Goal: Transaction & Acquisition: Purchase product/service

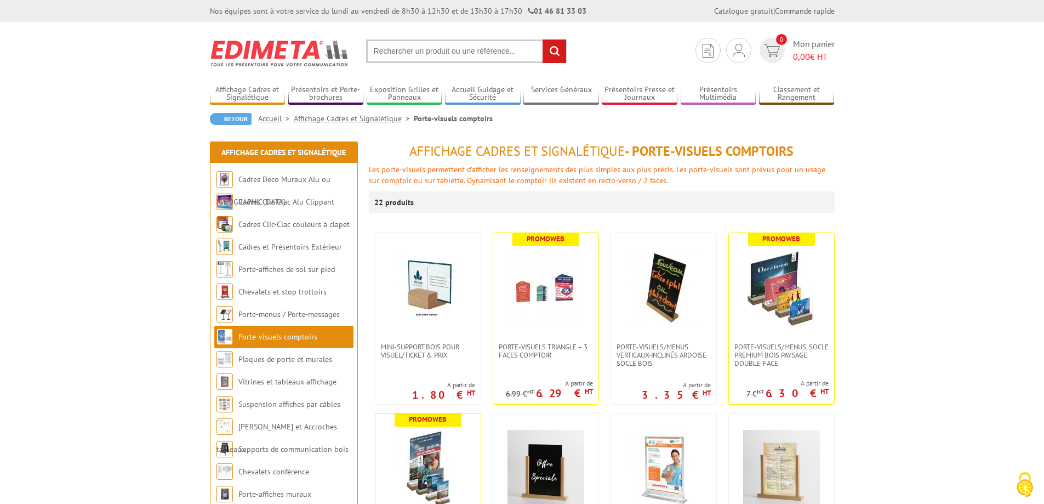
click at [426, 47] on input "text" at bounding box center [466, 51] width 201 height 24
type input "cadre magnétique"
click at [542, 39] on input "rechercher" at bounding box center [554, 51] width 24 height 24
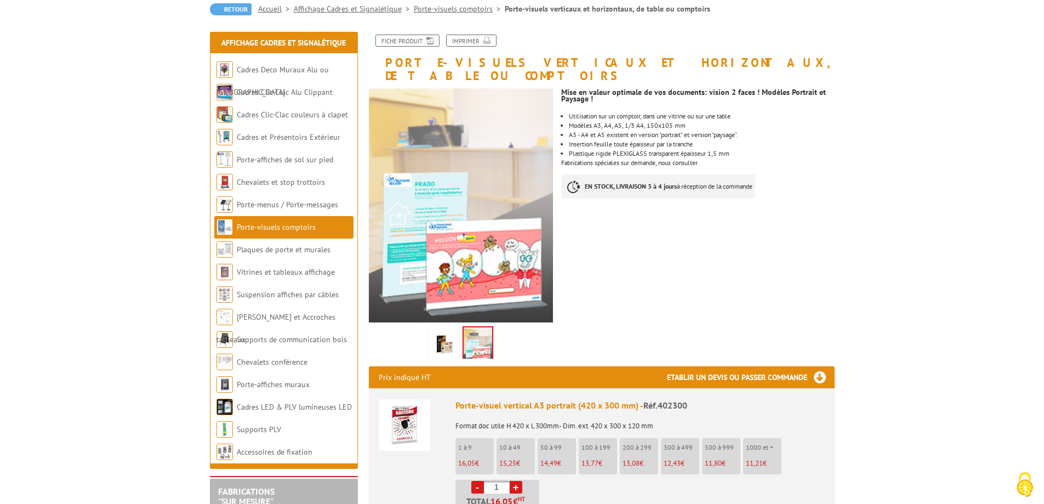
click at [514, 481] on link "+" at bounding box center [516, 487] width 13 height 13
type input "3"
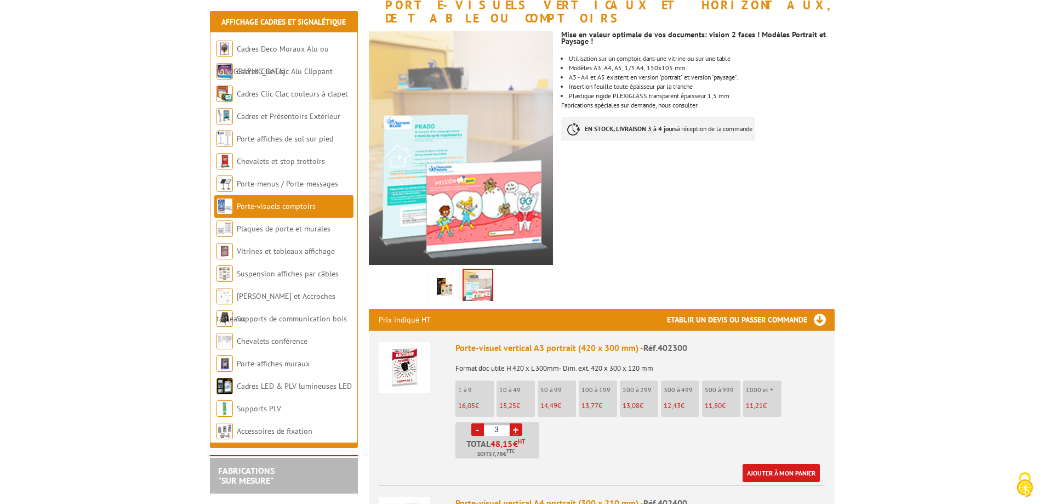
scroll to position [219, 0]
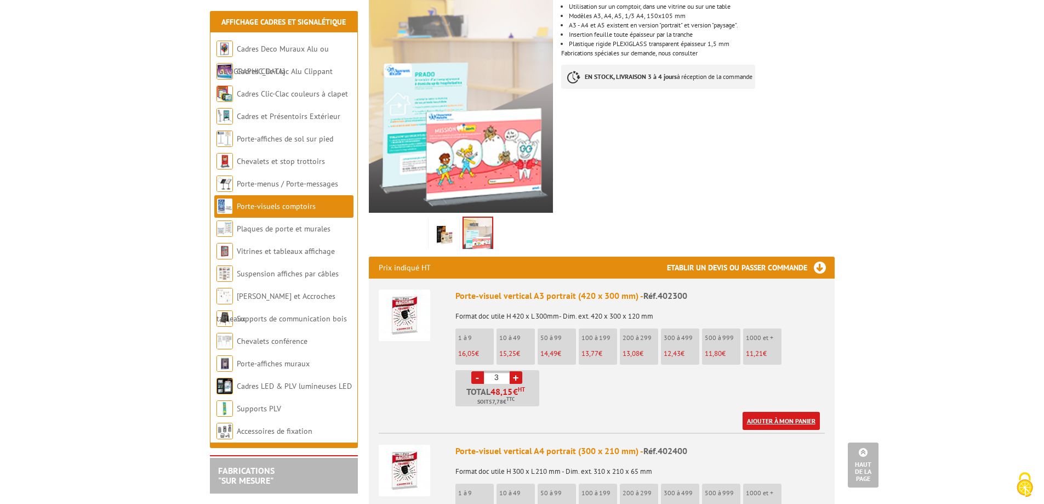
click at [758, 411] on link "Ajouter à mon panier" at bounding box center [780, 420] width 77 height 18
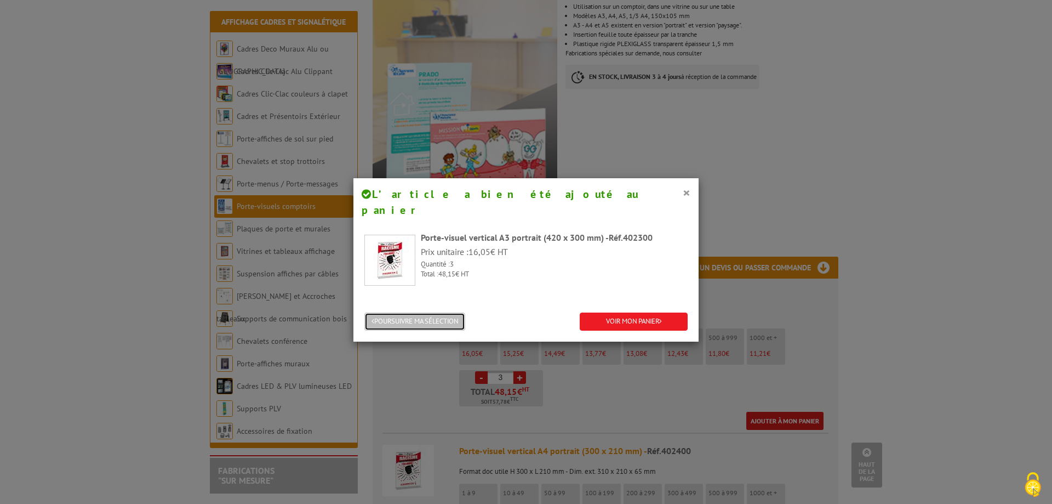
click at [431, 312] on button "POURSUIVRE MA SÉLECTION" at bounding box center [414, 321] width 101 height 18
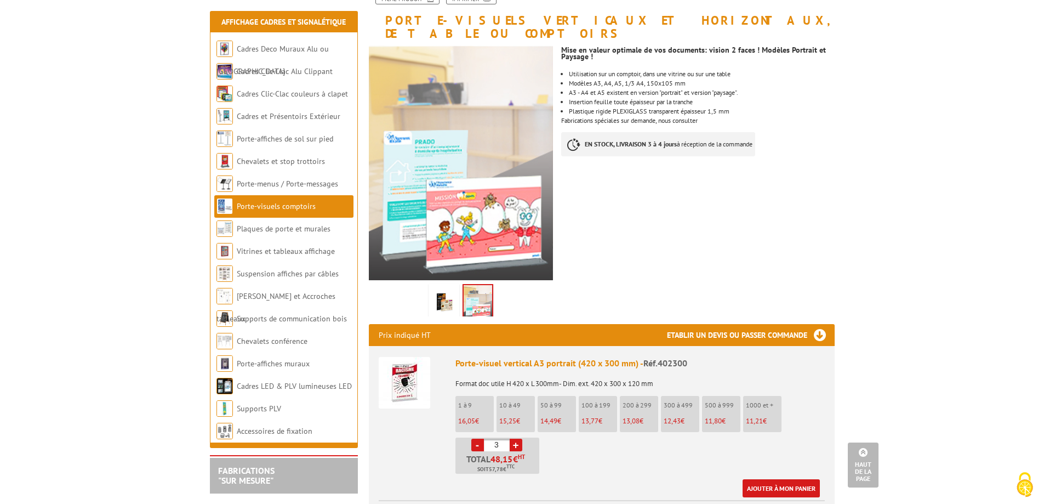
scroll to position [55, 0]
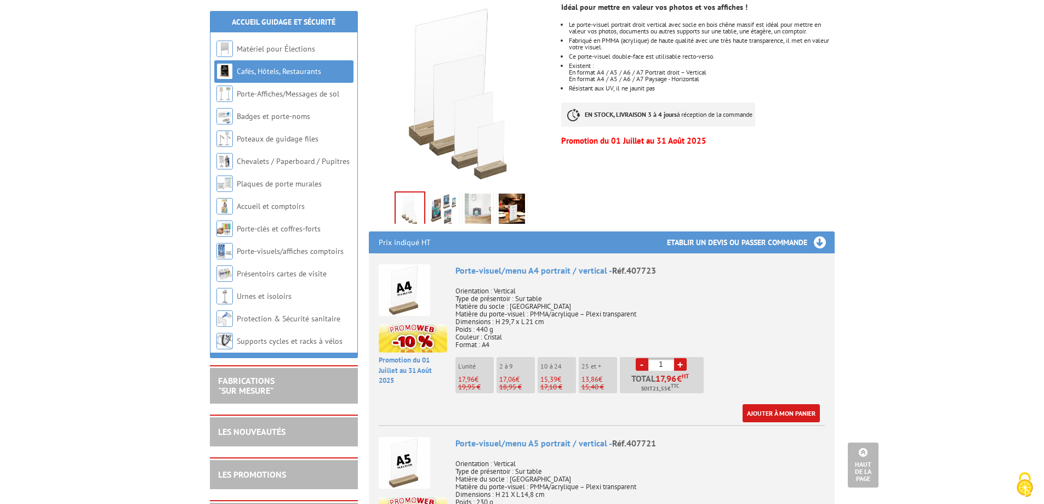
click at [413, 274] on img at bounding box center [405, 290] width 52 height 52
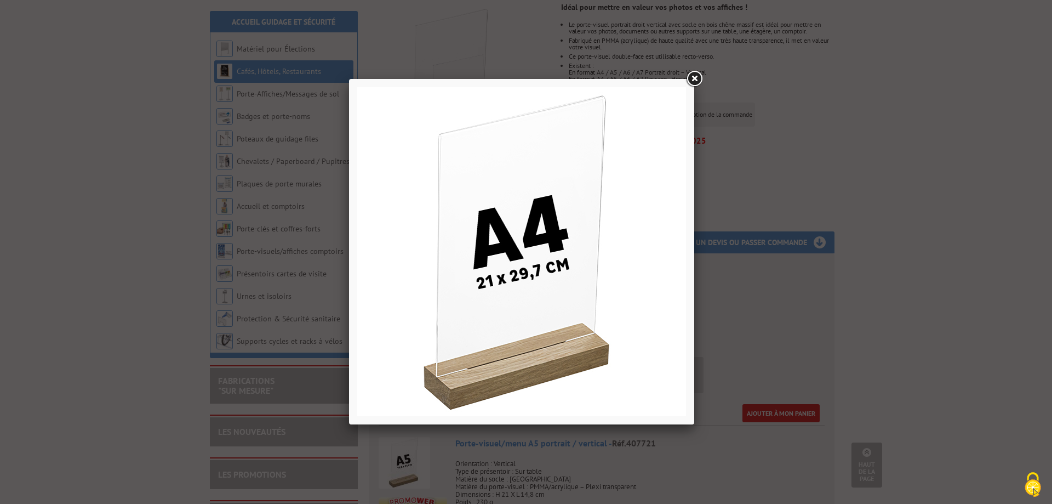
click at [838, 147] on div at bounding box center [526, 252] width 1052 height 504
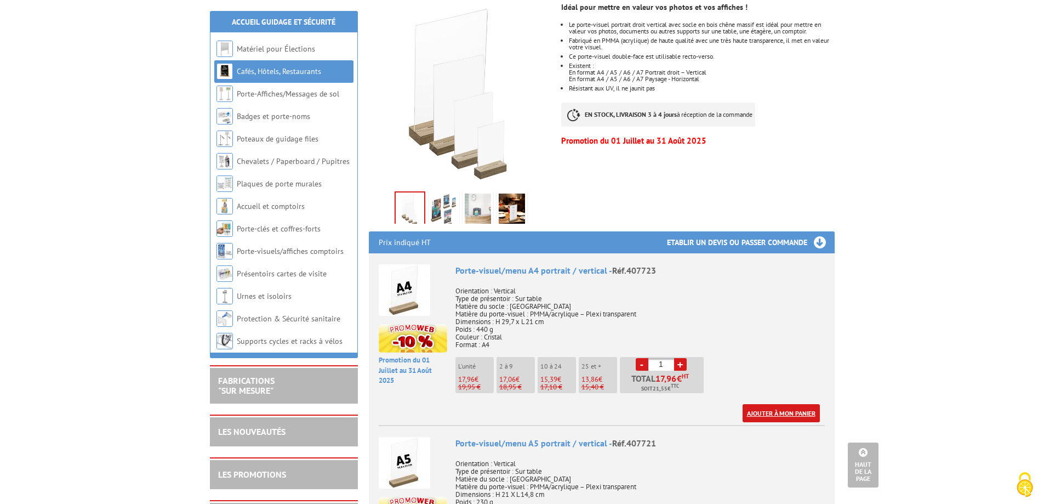
click at [772, 404] on link "Ajouter à mon panier" at bounding box center [780, 413] width 77 height 18
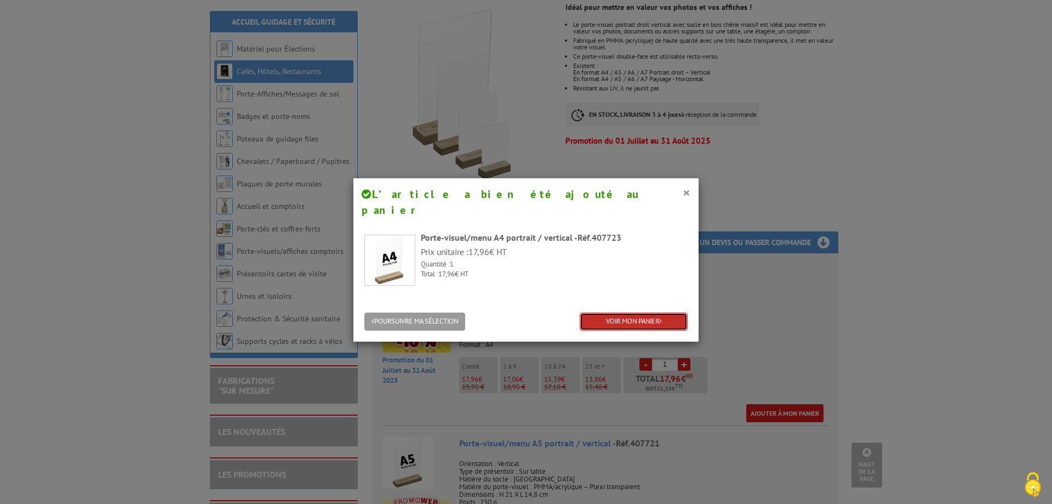
click at [618, 312] on link "VOIR MON PANIER" at bounding box center [634, 321] width 108 height 18
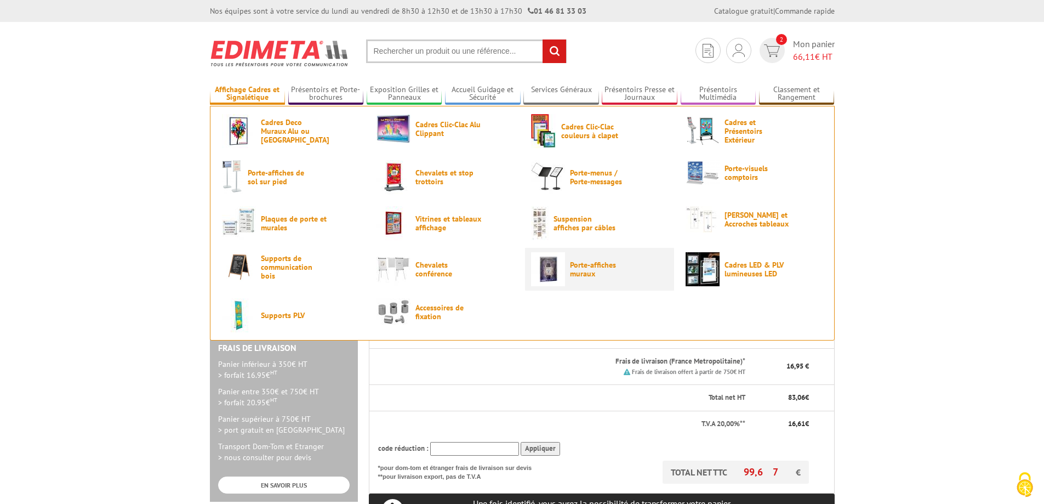
click at [546, 269] on img at bounding box center [548, 269] width 34 height 34
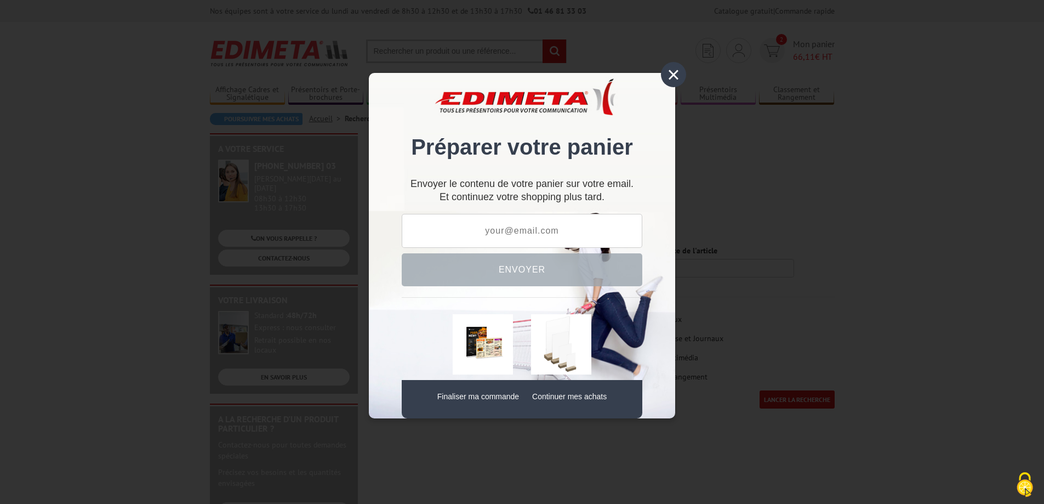
click at [673, 71] on div "×" at bounding box center [673, 74] width 25 height 25
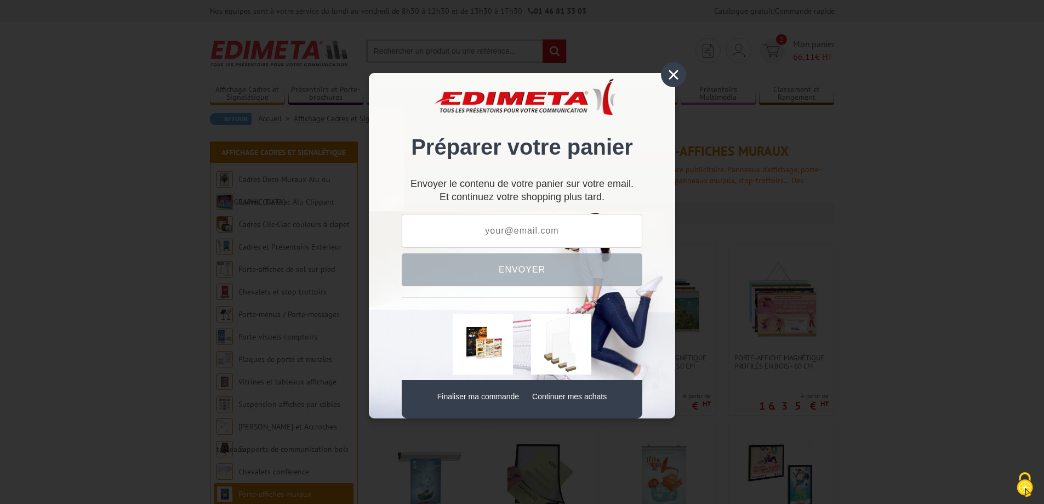
click at [667, 79] on div "×" at bounding box center [673, 74] width 25 height 25
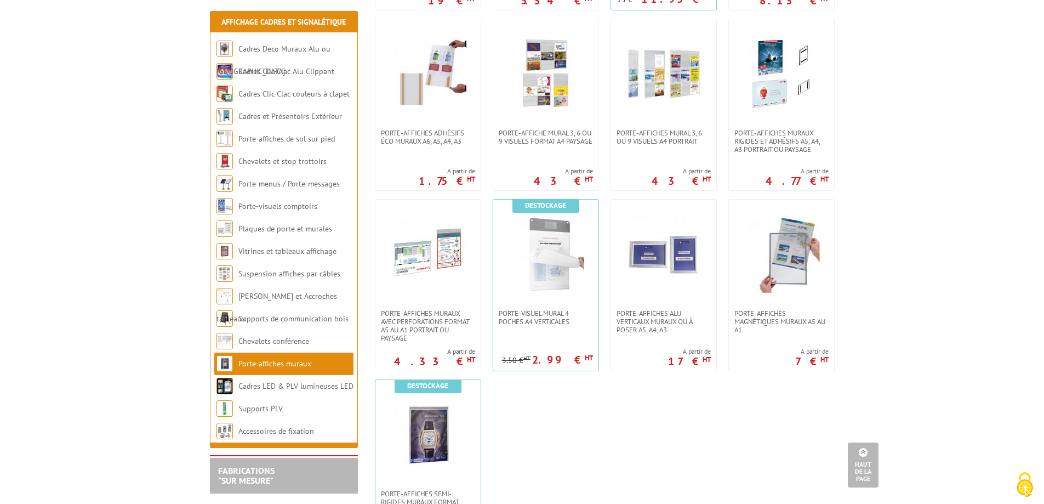
scroll to position [767, 0]
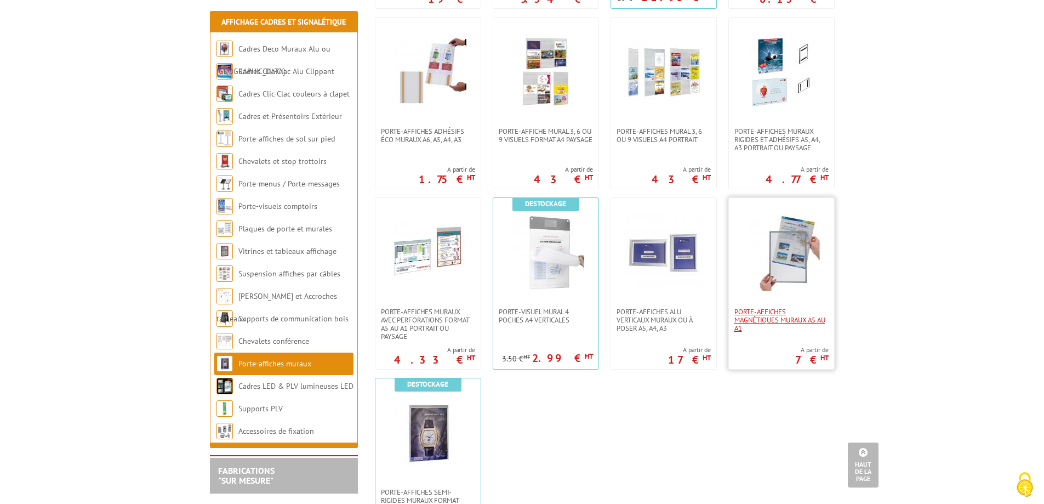
click at [747, 327] on span "Porte-affiches magnétiques muraux A5 au A1" at bounding box center [781, 319] width 94 height 25
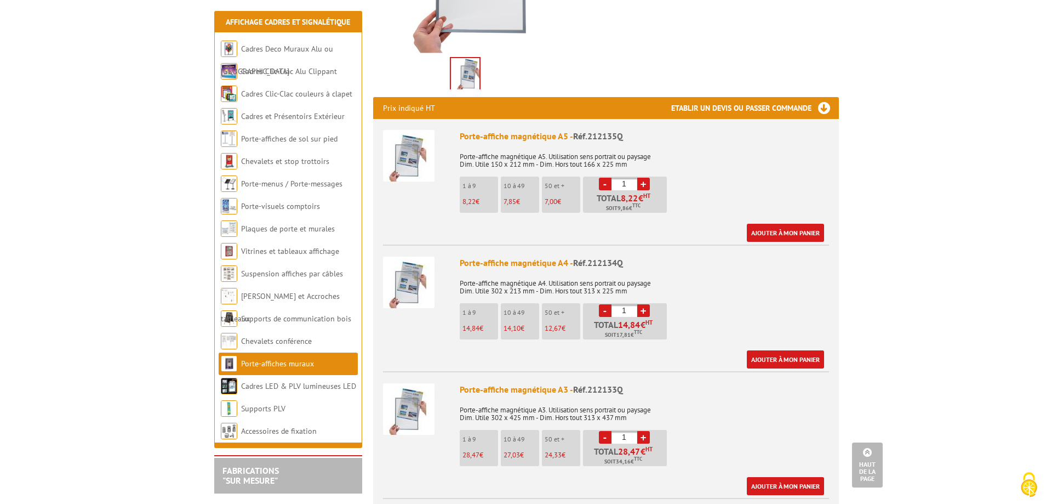
scroll to position [438, 0]
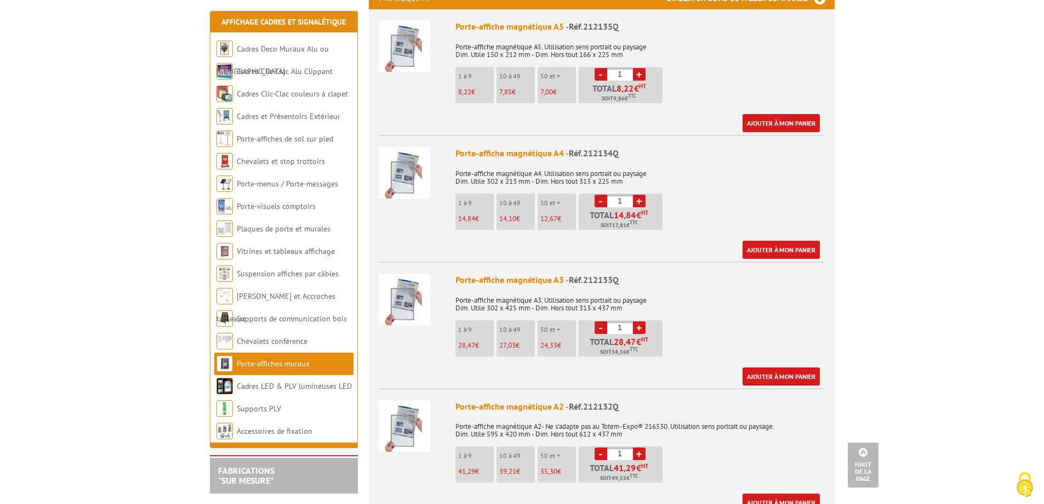
click at [639, 321] on link "+" at bounding box center [639, 327] width 13 height 13
type input "4"
click at [767, 369] on link "Ajouter à mon panier" at bounding box center [780, 376] width 77 height 18
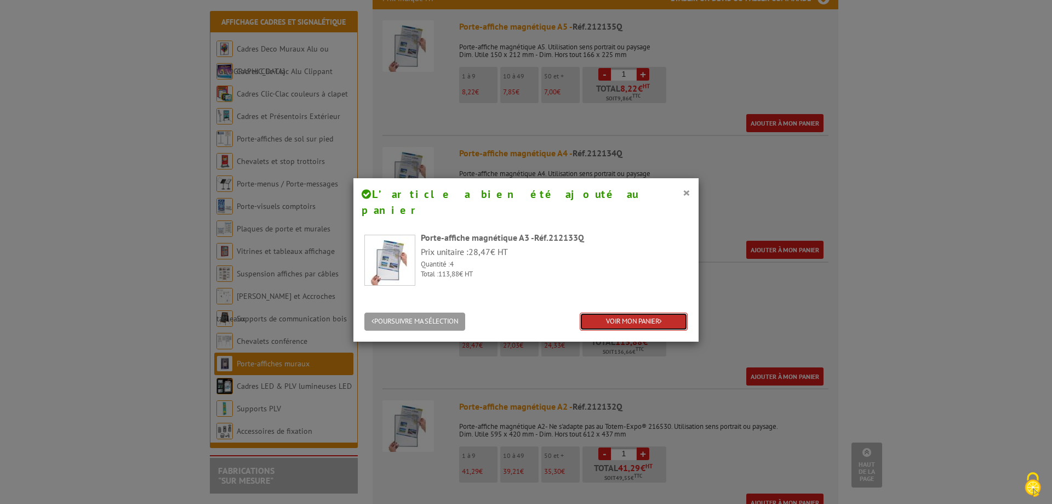
click at [613, 312] on link "VOIR MON PANIER" at bounding box center [634, 321] width 108 height 18
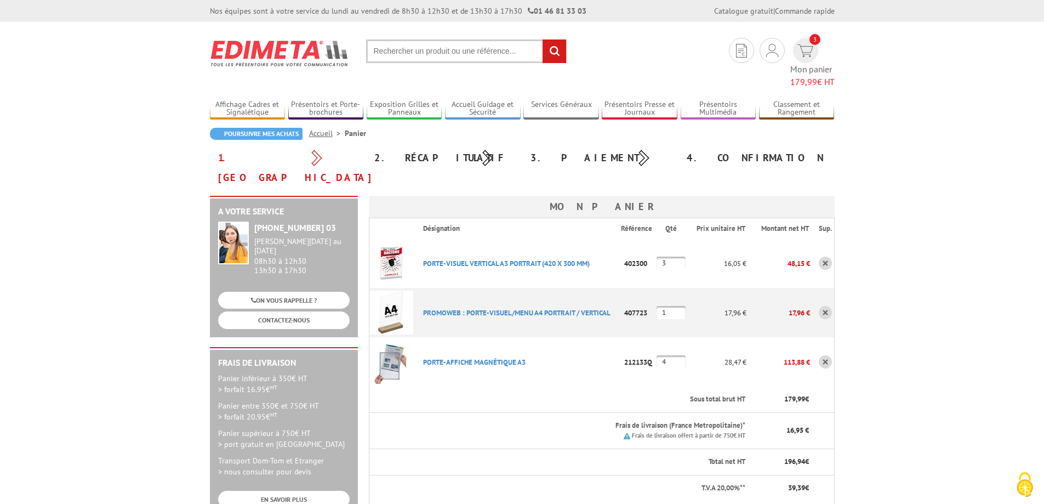
click at [421, 47] on input "text" at bounding box center [466, 51] width 201 height 24
click at [331, 100] on link "Présentoirs et Porte-brochures" at bounding box center [326, 109] width 76 height 18
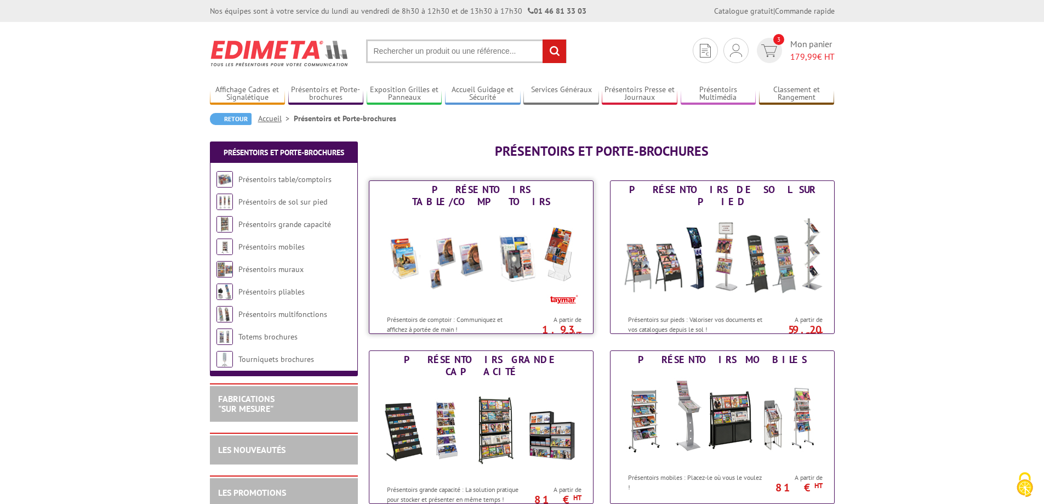
click at [493, 249] on img at bounding box center [481, 259] width 203 height 99
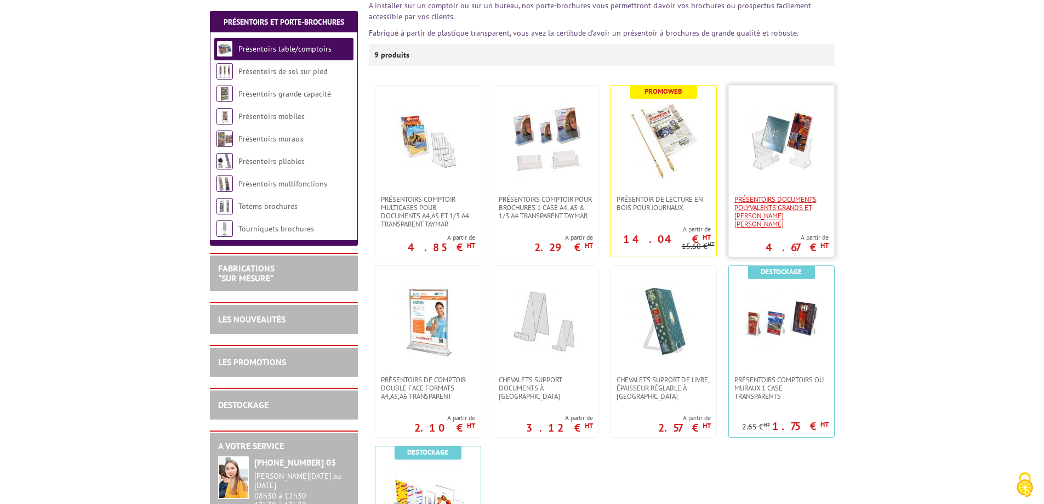
scroll to position [164, 0]
click at [534, 388] on span "CHEVALETS SUPPORT DOCUMENTS À [GEOGRAPHIC_DATA]" at bounding box center [546, 387] width 94 height 25
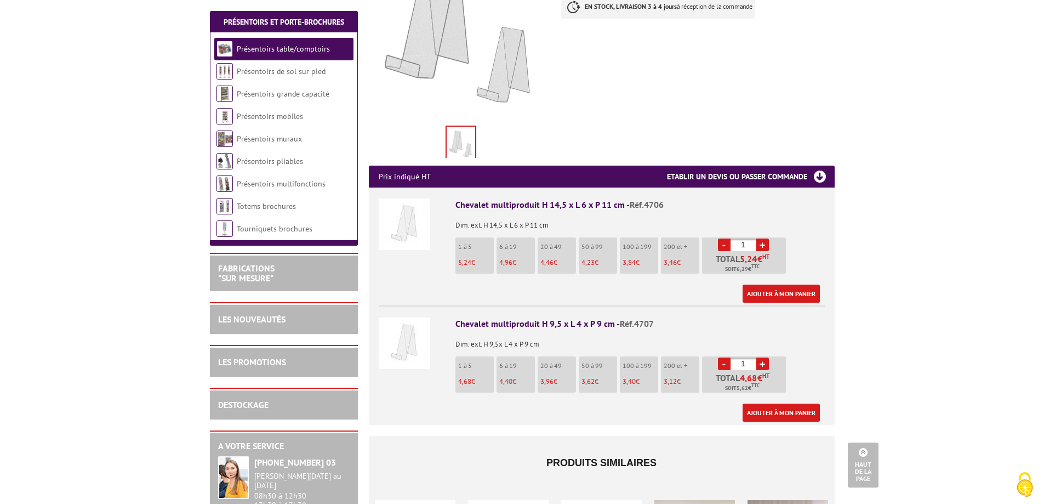
scroll to position [110, 0]
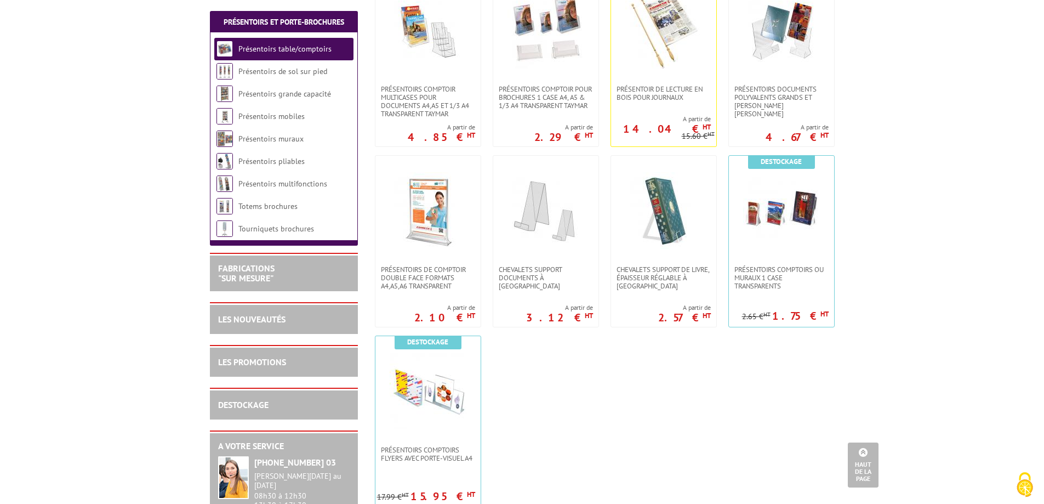
scroll to position [219, 0]
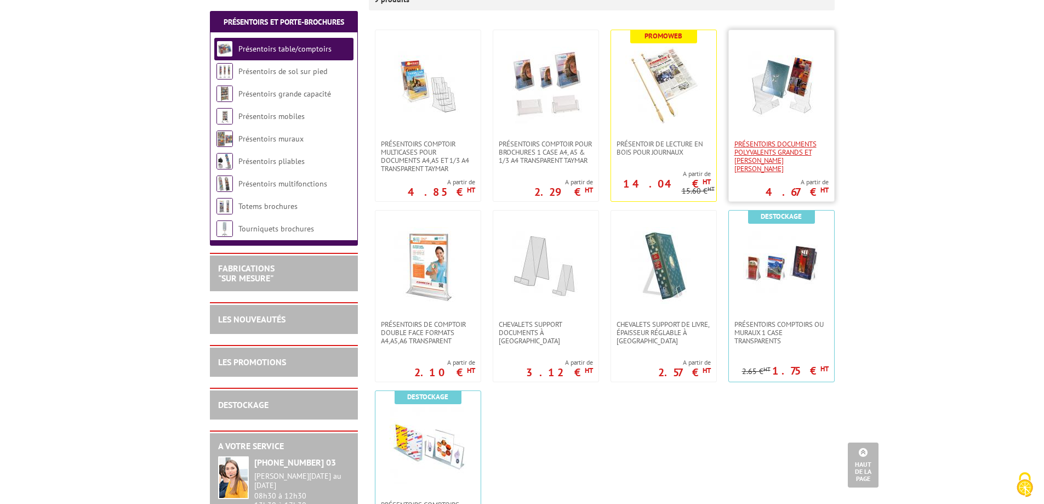
click at [773, 151] on span "Présentoirs Documents Polyvalents Grands et [PERSON_NAME] [PERSON_NAME]" at bounding box center [781, 156] width 94 height 33
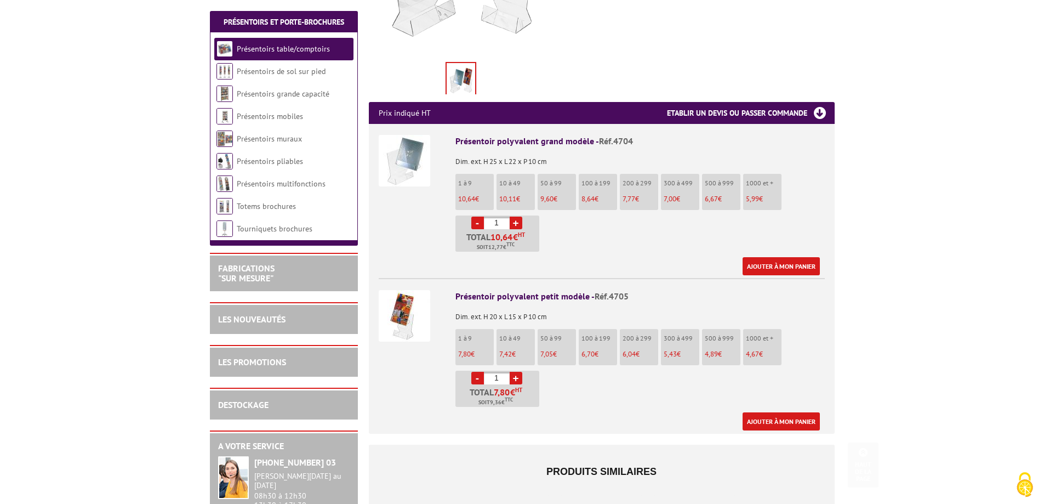
scroll to position [329, 0]
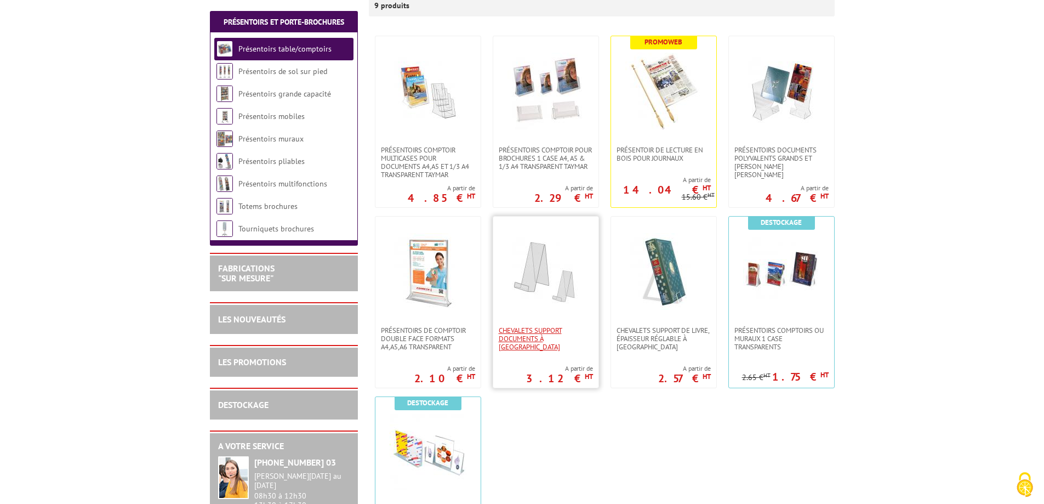
scroll to position [213, 0]
click at [779, 340] on span "Présentoirs comptoirs ou muraux 1 case Transparents" at bounding box center [781, 338] width 94 height 25
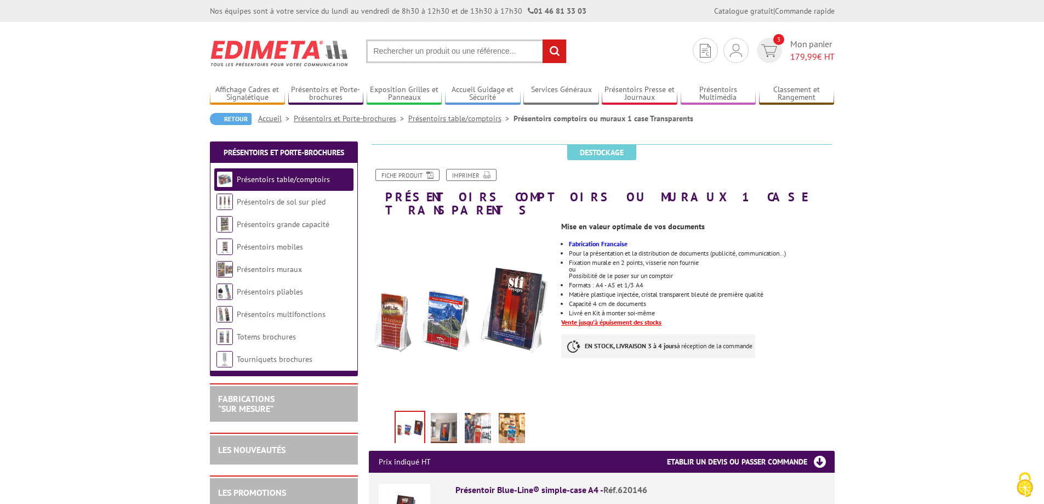
click at [437, 416] on img at bounding box center [444, 430] width 26 height 34
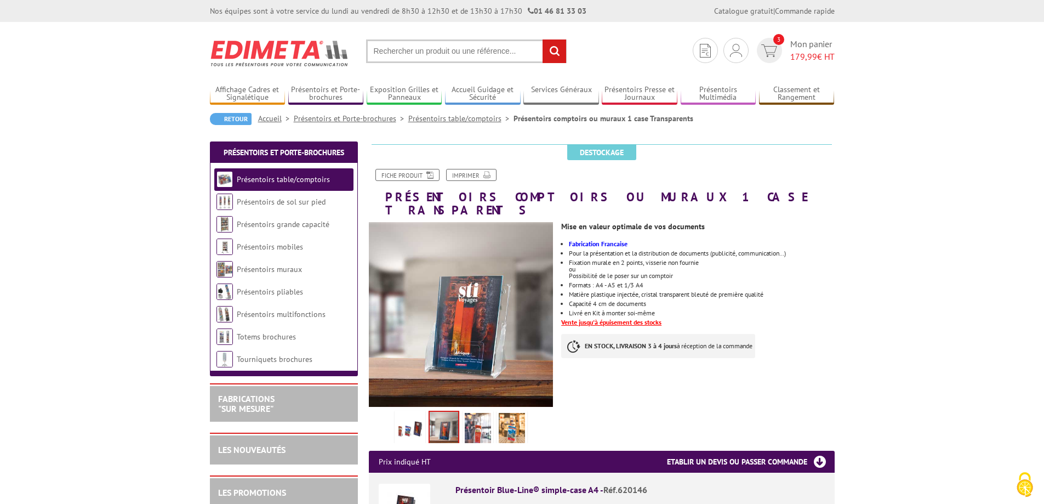
click at [466, 416] on img at bounding box center [478, 430] width 26 height 34
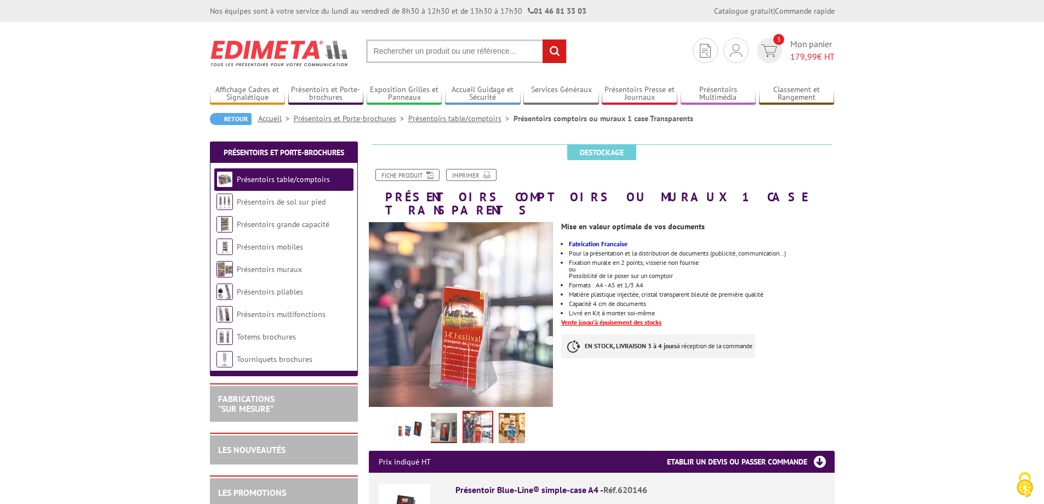
click at [505, 413] on img at bounding box center [512, 430] width 26 height 34
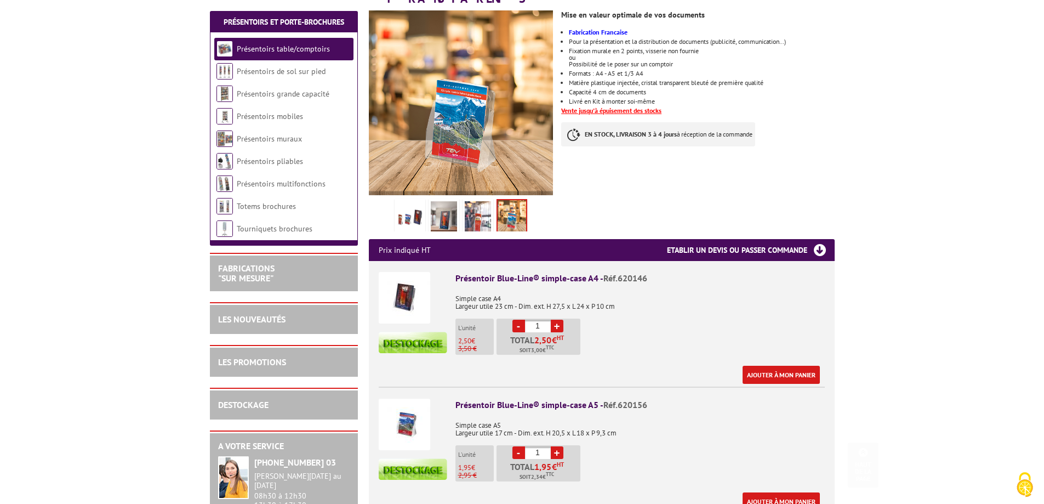
scroll to position [219, 0]
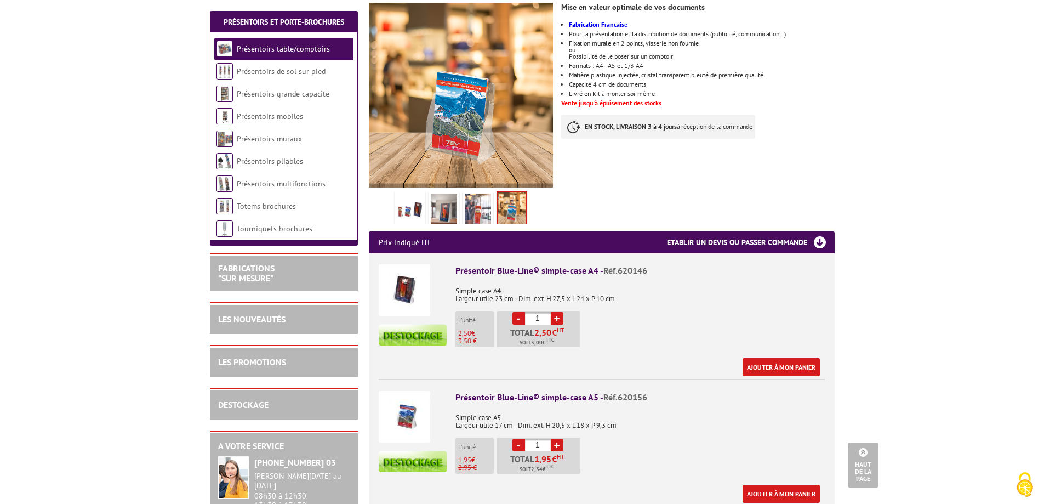
click at [512, 200] on img at bounding box center [511, 209] width 28 height 34
click at [463, 191] on link at bounding box center [477, 210] width 31 height 38
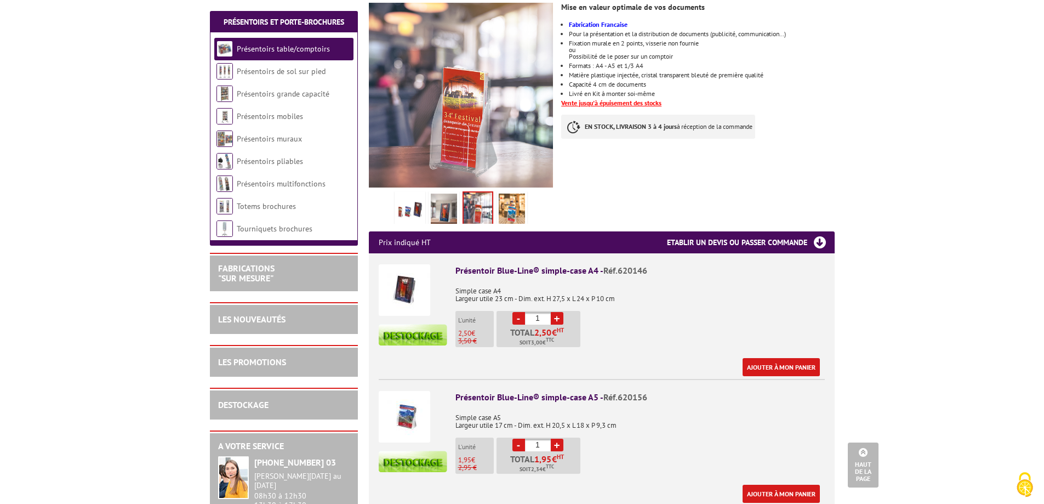
click at [439, 193] on img at bounding box center [444, 210] width 26 height 34
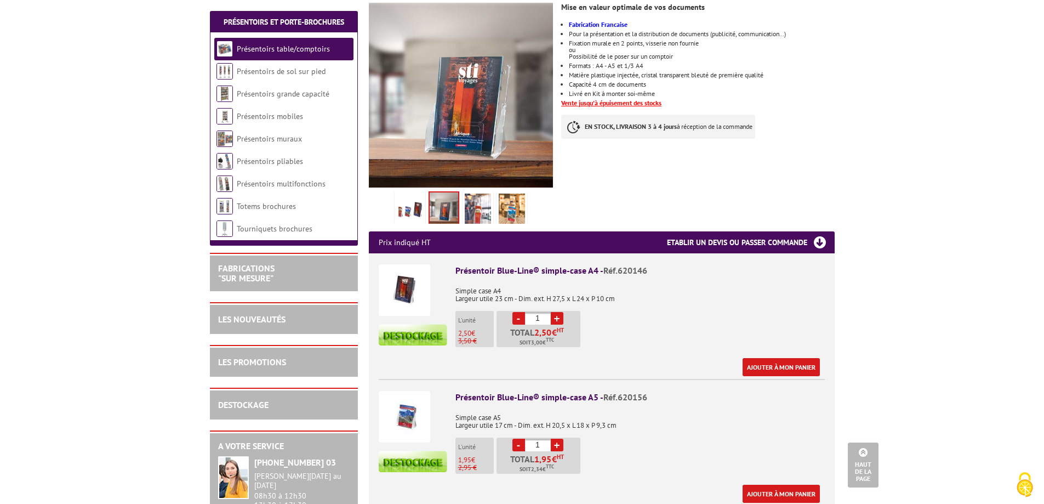
click at [405, 193] on img at bounding box center [410, 210] width 26 height 34
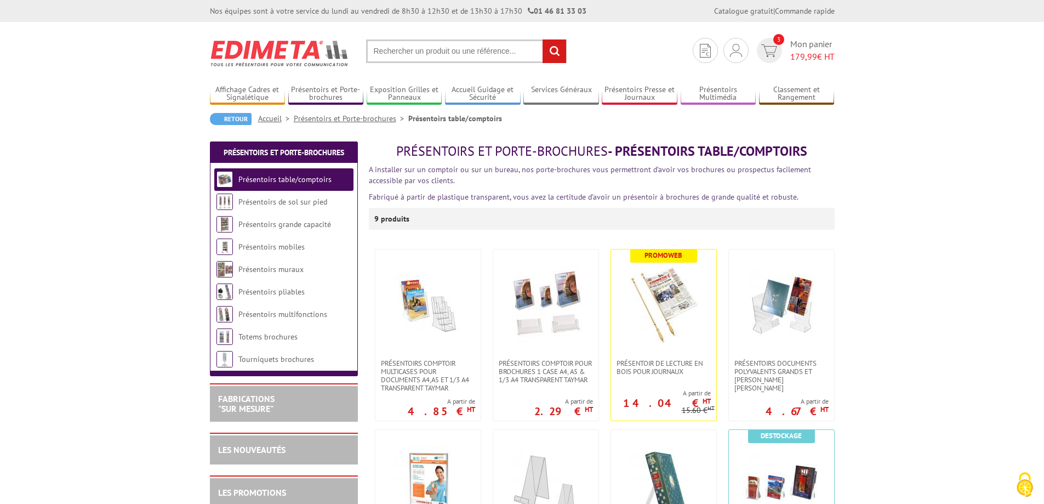
click at [438, 51] on input "text" at bounding box center [466, 51] width 201 height 24
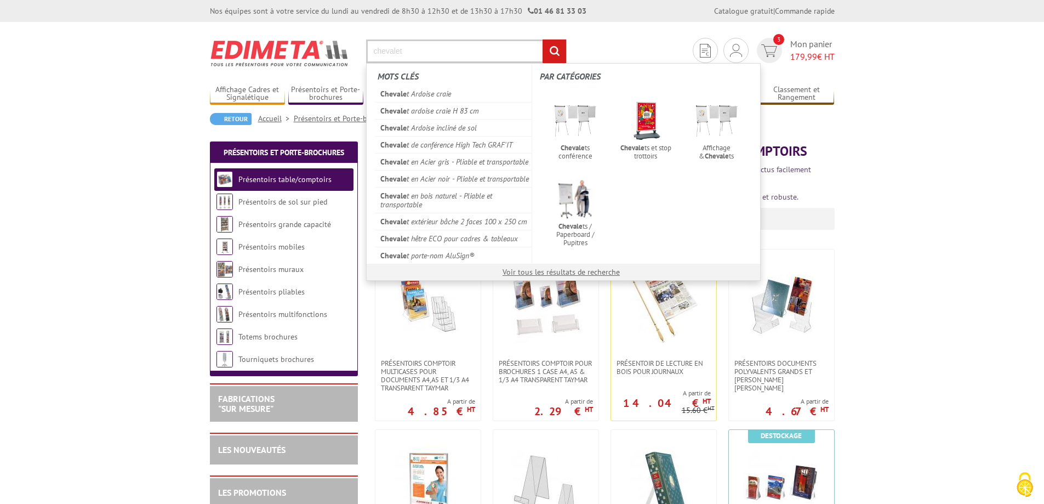
type input "chevalet"
click at [542, 39] on input "rechercher" at bounding box center [554, 51] width 24 height 24
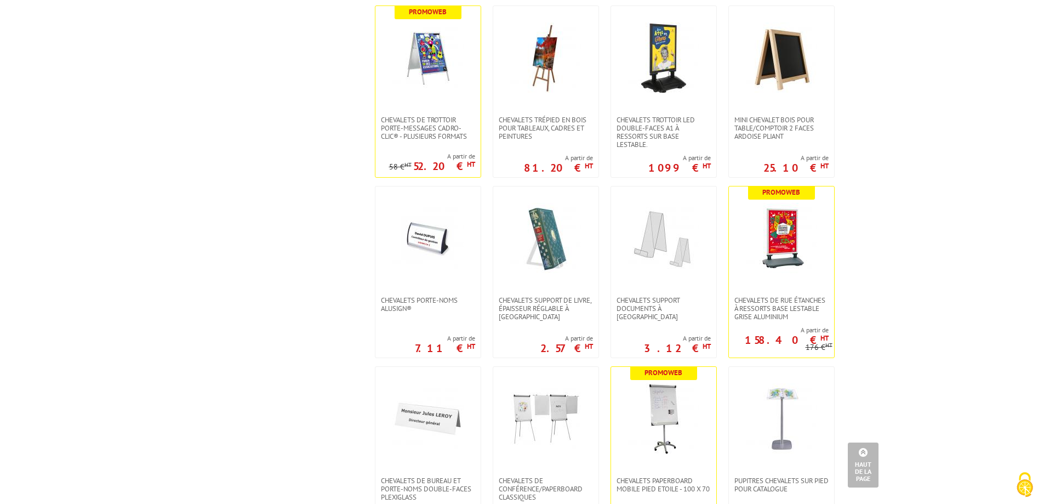
scroll to position [877, 0]
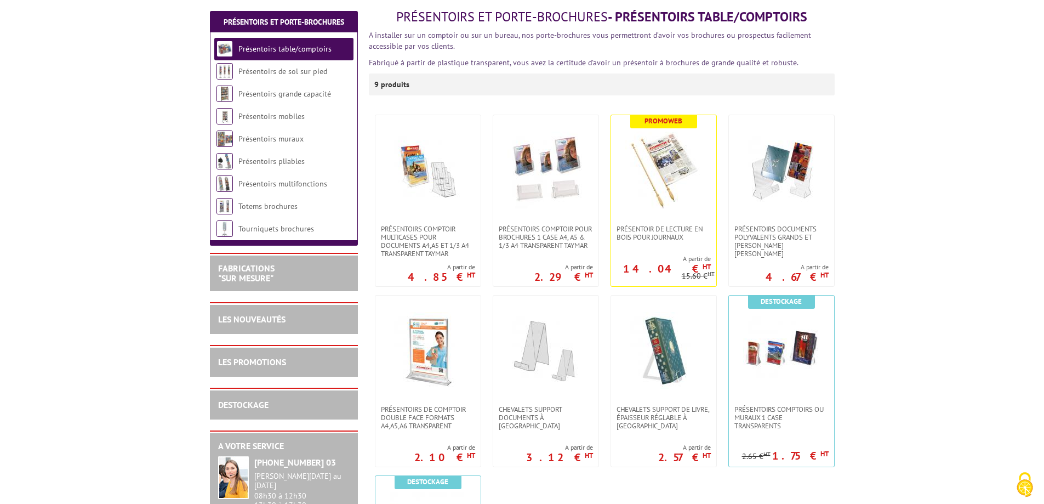
scroll to position [164, 0]
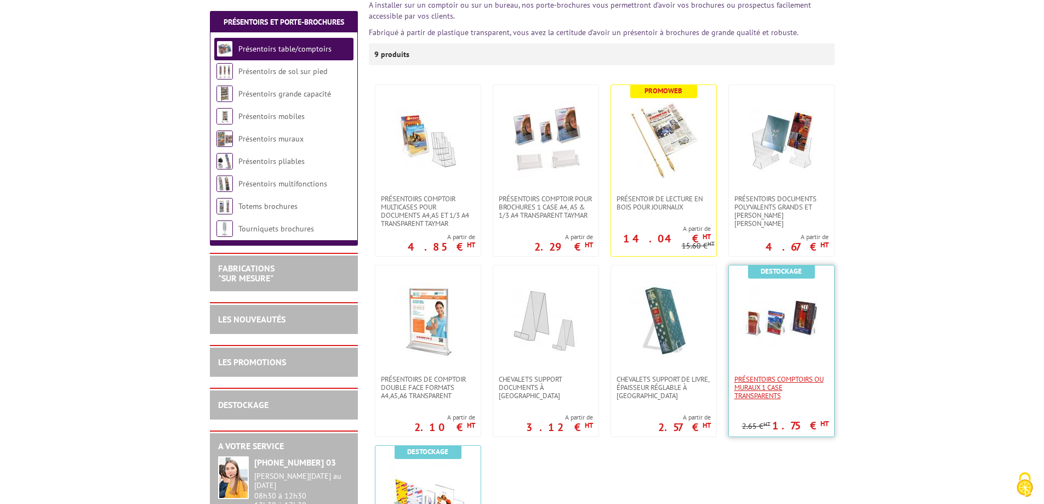
click at [773, 380] on span "Présentoirs comptoirs ou muraux 1 case Transparents" at bounding box center [781, 387] width 94 height 25
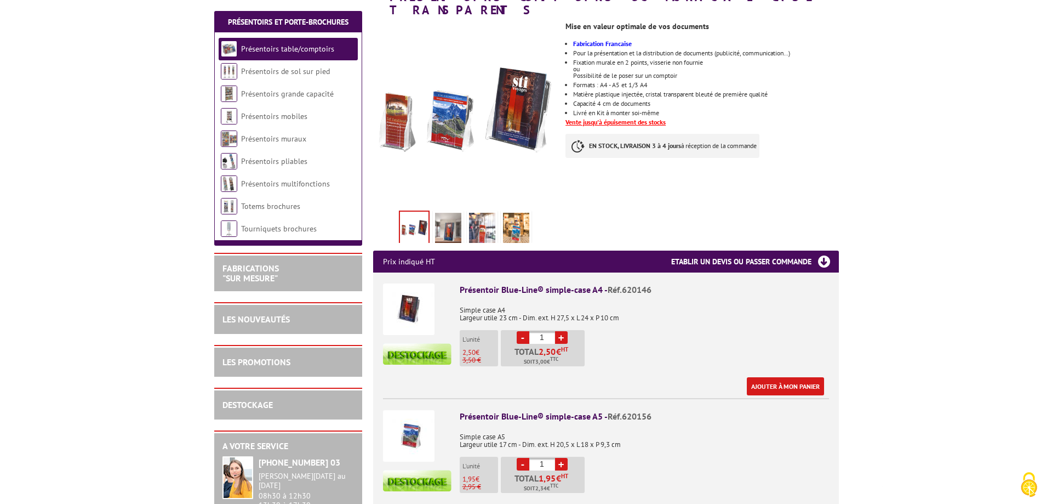
scroll to position [219, 0]
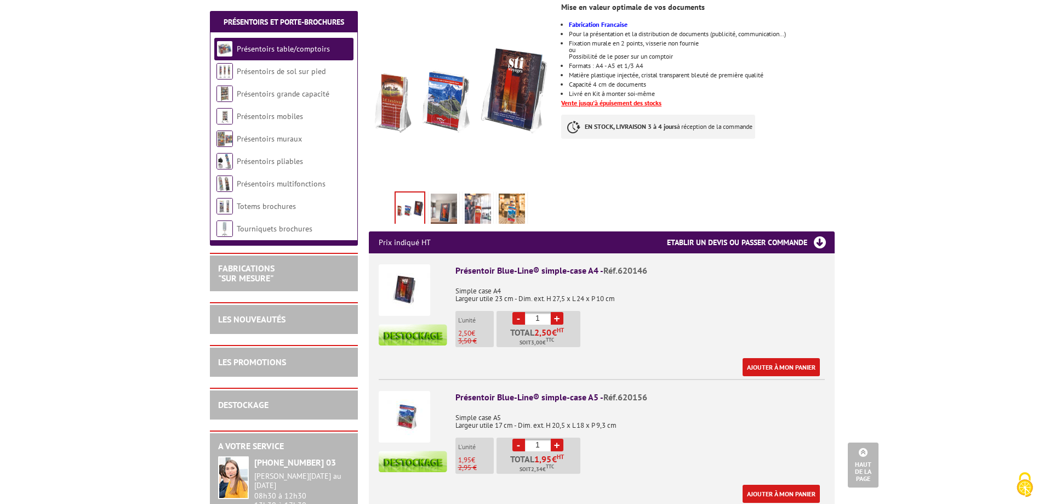
click at [558, 438] on link "+" at bounding box center [557, 444] width 13 height 13
type input "2"
click at [748, 484] on link "Ajouter à mon panier" at bounding box center [780, 493] width 77 height 18
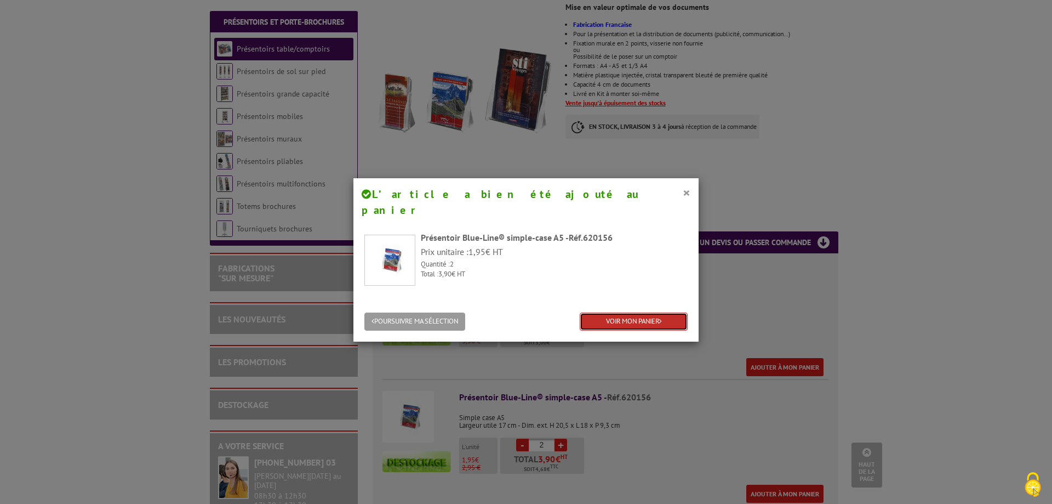
click at [614, 312] on link "VOIR MON PANIER" at bounding box center [634, 321] width 108 height 18
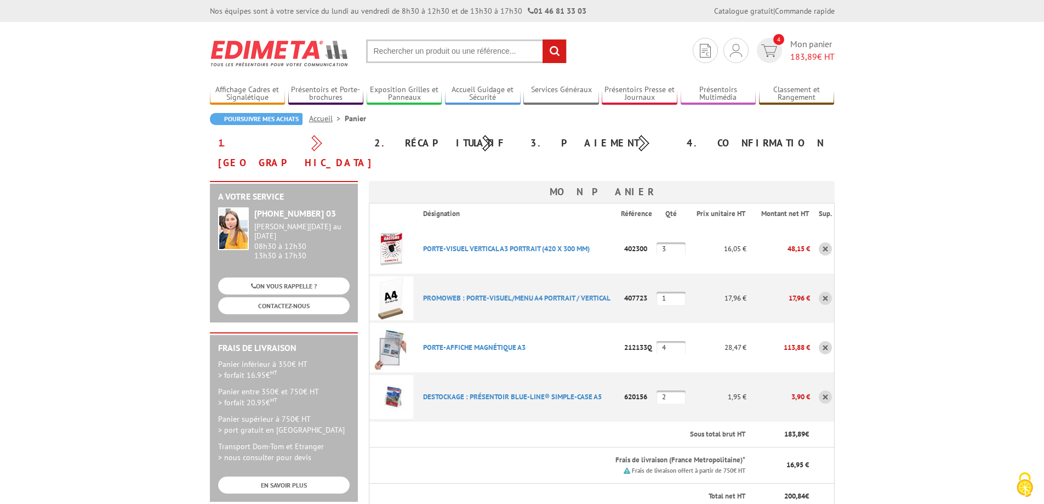
click at [425, 51] on input "text" at bounding box center [466, 51] width 201 height 24
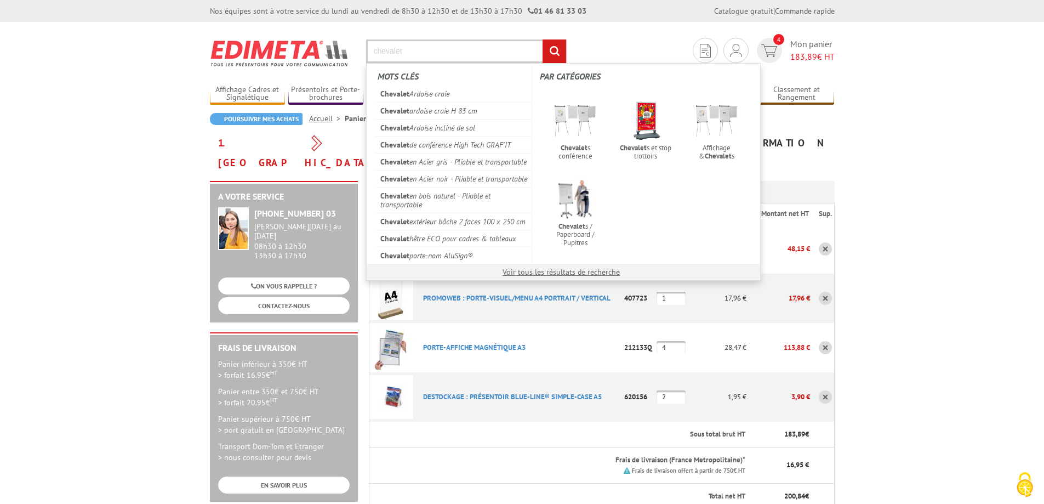
type input "chevalet"
click at [542, 39] on input "rechercher" at bounding box center [554, 51] width 24 height 24
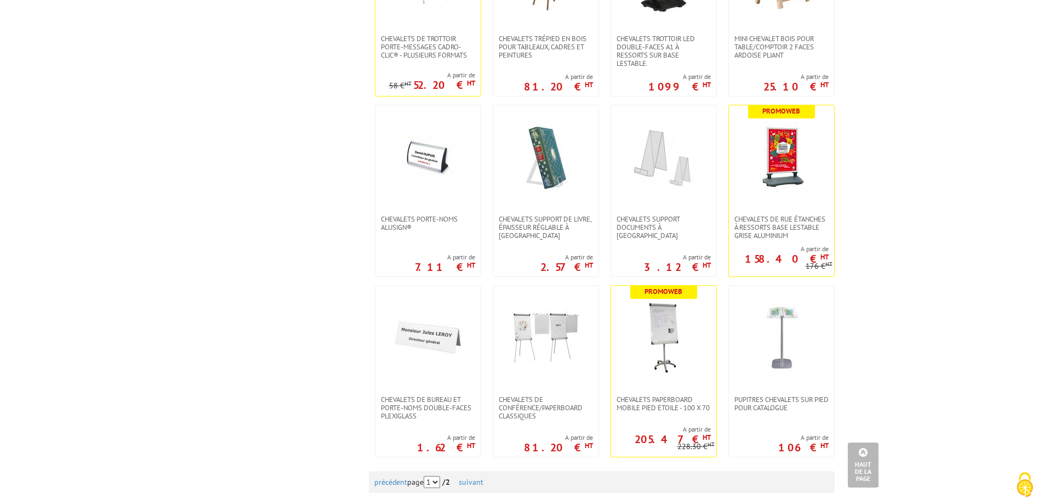
scroll to position [877, 0]
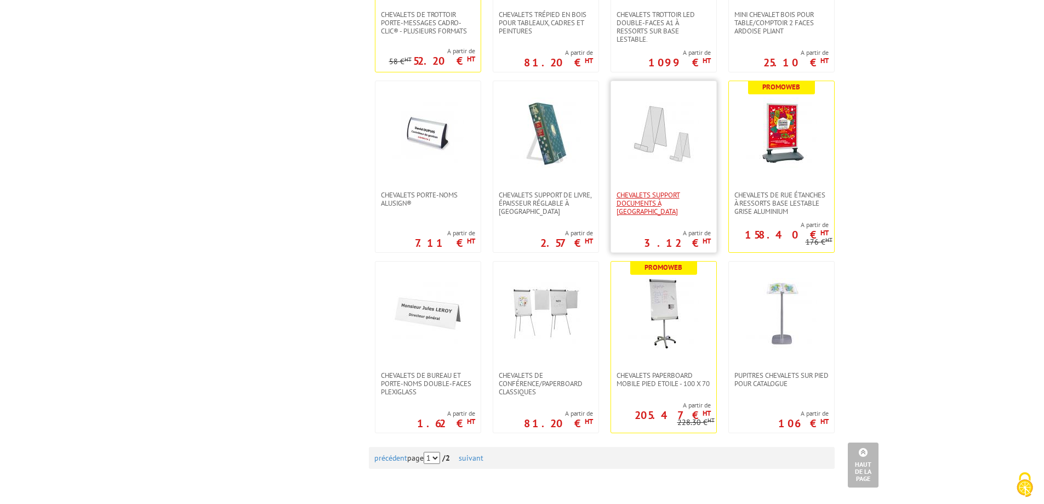
click at [668, 191] on span "CHEVALETS SUPPORT DOCUMENTS À POSER" at bounding box center [663, 203] width 94 height 25
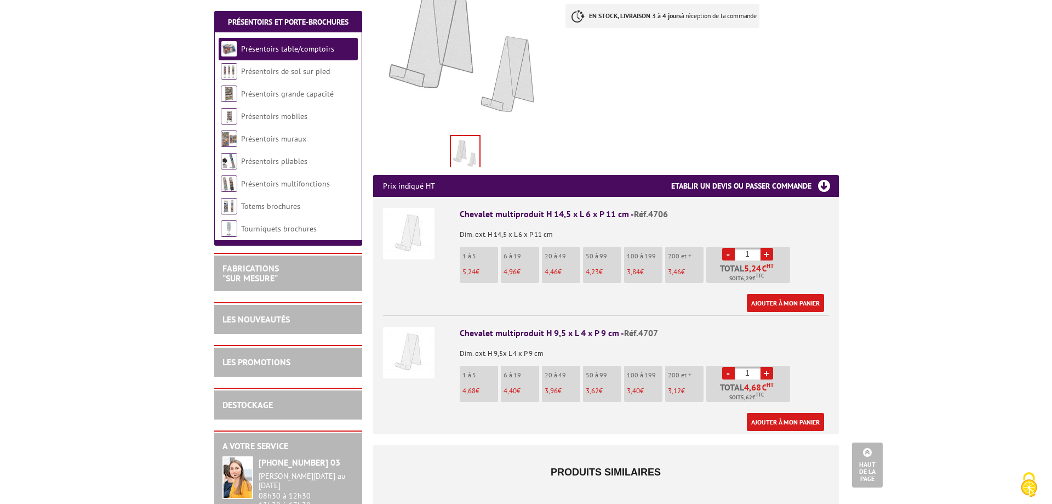
scroll to position [219, 0]
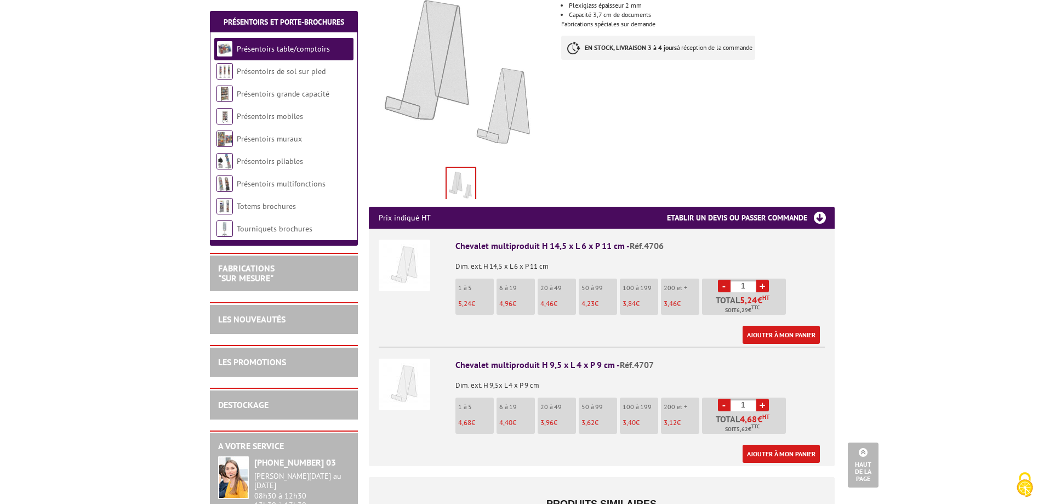
click at [759, 279] on link "+" at bounding box center [762, 285] width 13 height 13
type input "2"
click at [782, 325] on link "Ajouter à mon panier" at bounding box center [780, 334] width 77 height 18
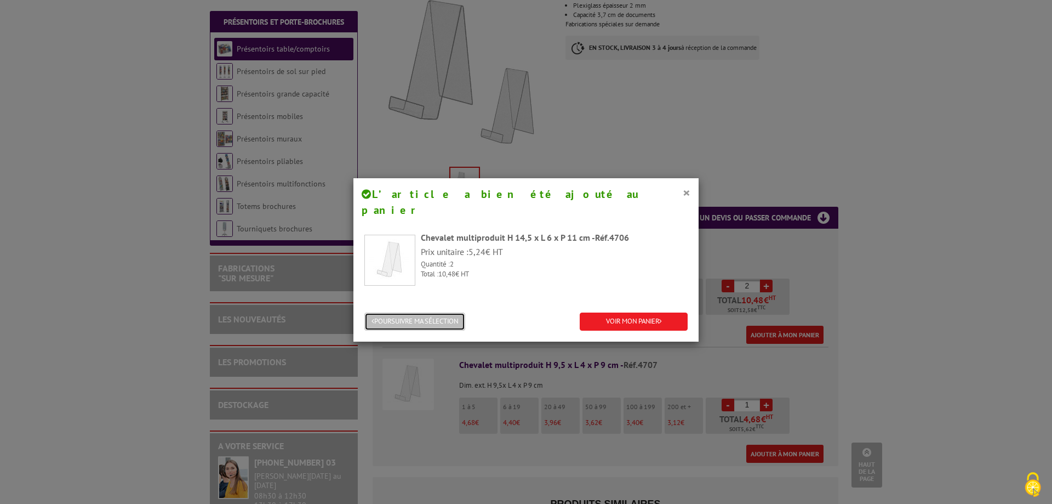
click at [412, 312] on button "POURSUIVRE MA SÉLECTION" at bounding box center [414, 321] width 101 height 18
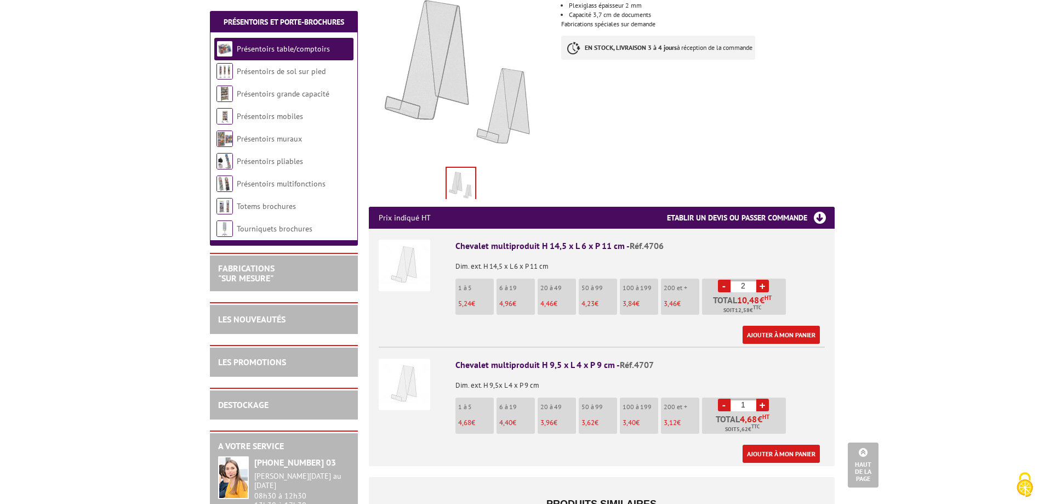
click at [759, 398] on link "+" at bounding box center [762, 404] width 13 height 13
type input "2"
click at [771, 444] on link "Ajouter à mon panier" at bounding box center [780, 453] width 77 height 18
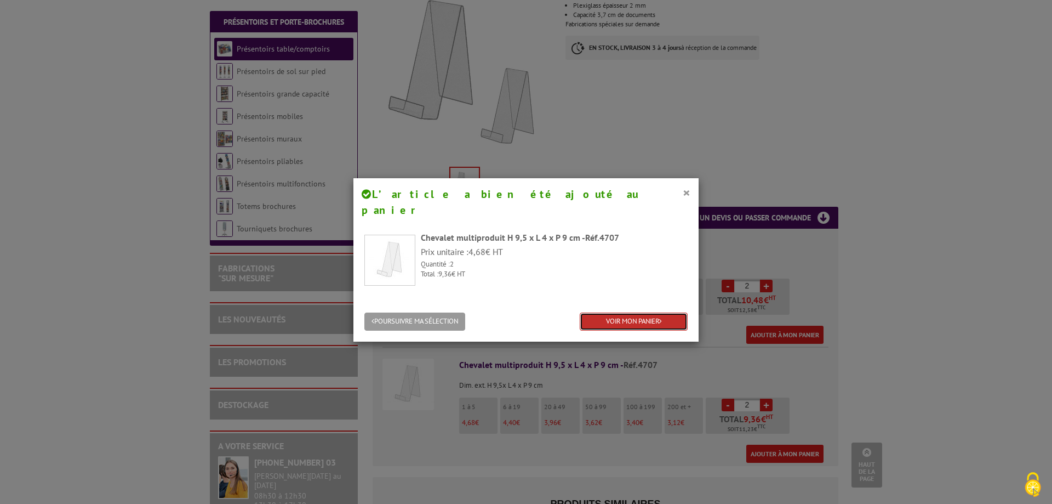
click at [616, 312] on link "VOIR MON PANIER" at bounding box center [634, 321] width 108 height 18
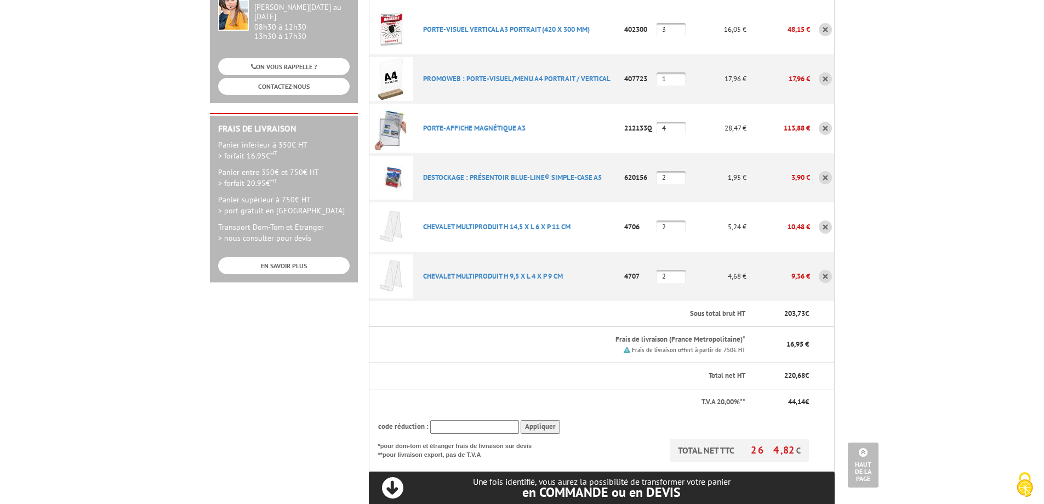
scroll to position [164, 0]
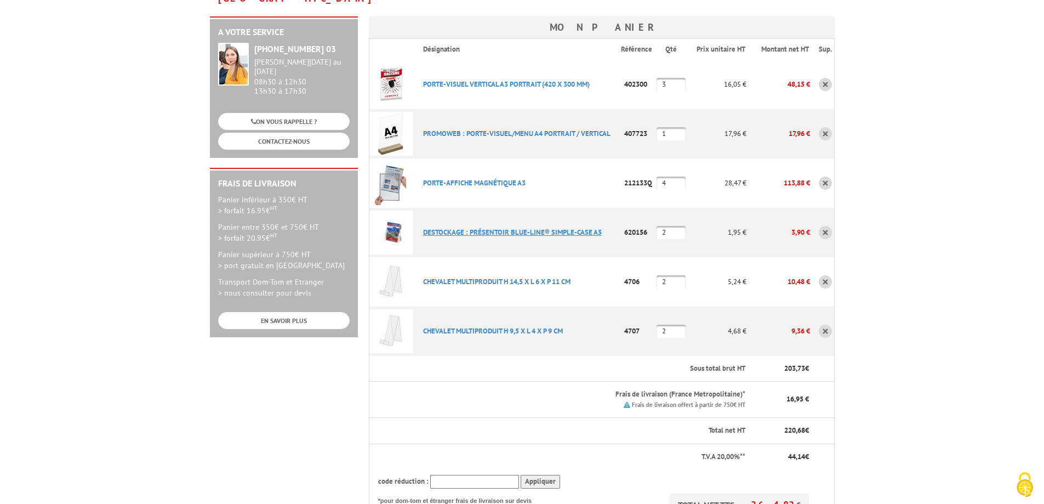
click at [480, 227] on link "DESTOCKAGE : PRéSENTOIR BLUE-LINE® SIMPLE-CASE A5" at bounding box center [512, 231] width 179 height 9
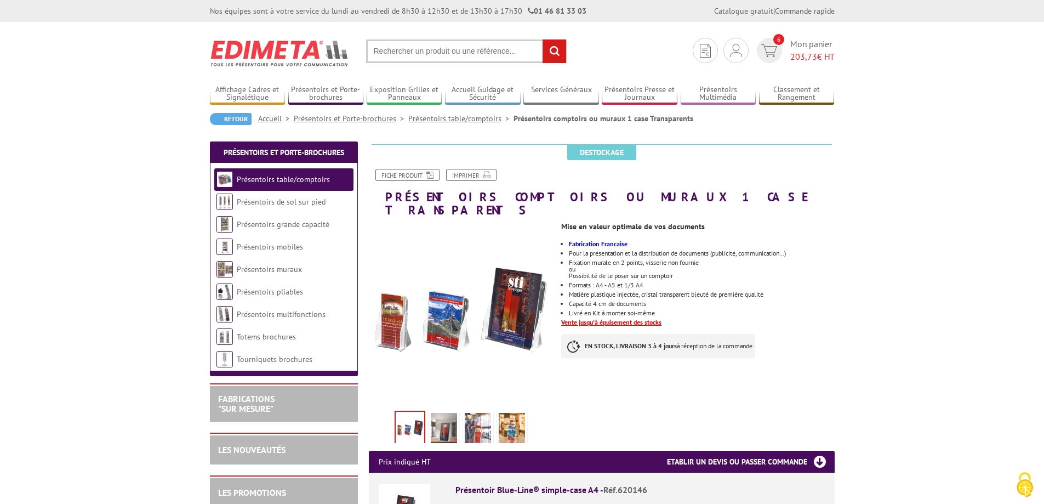
click at [460, 57] on input "text" at bounding box center [466, 51] width 201 height 24
type input "o"
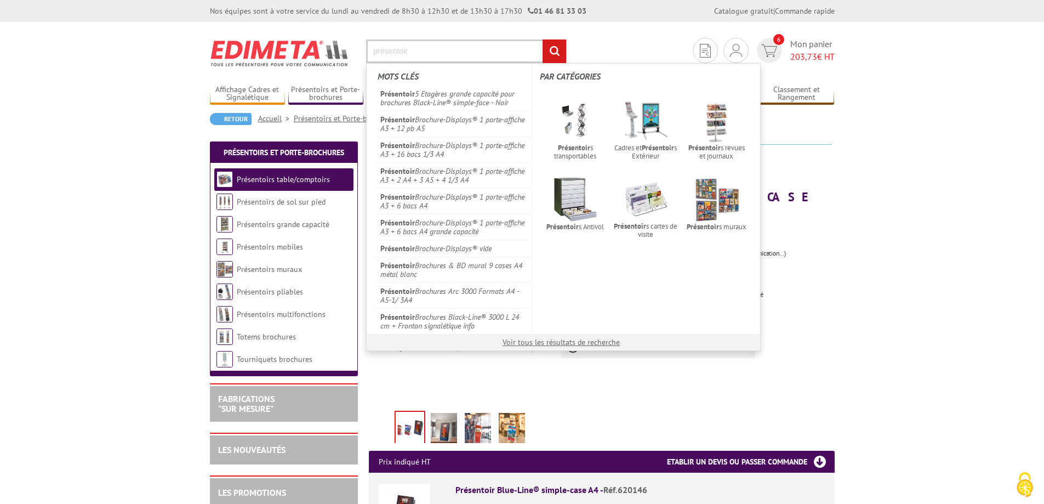
type input "présentoir"
click at [542, 39] on input "rechercher" at bounding box center [554, 51] width 24 height 24
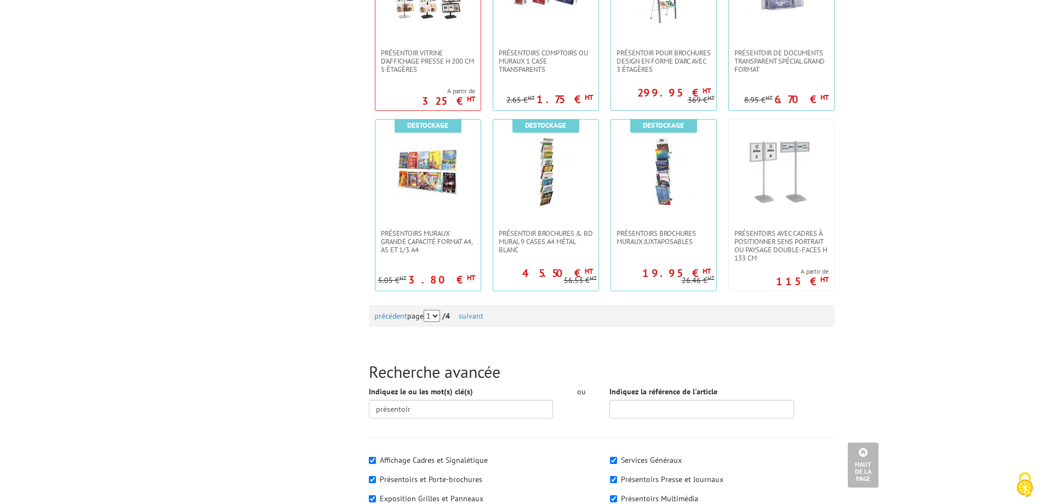
scroll to position [1041, 0]
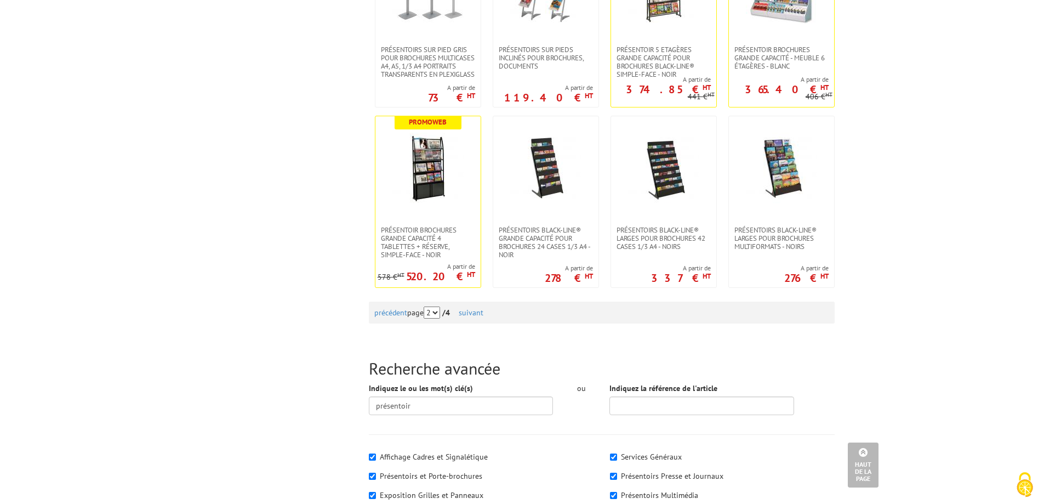
scroll to position [1041, 0]
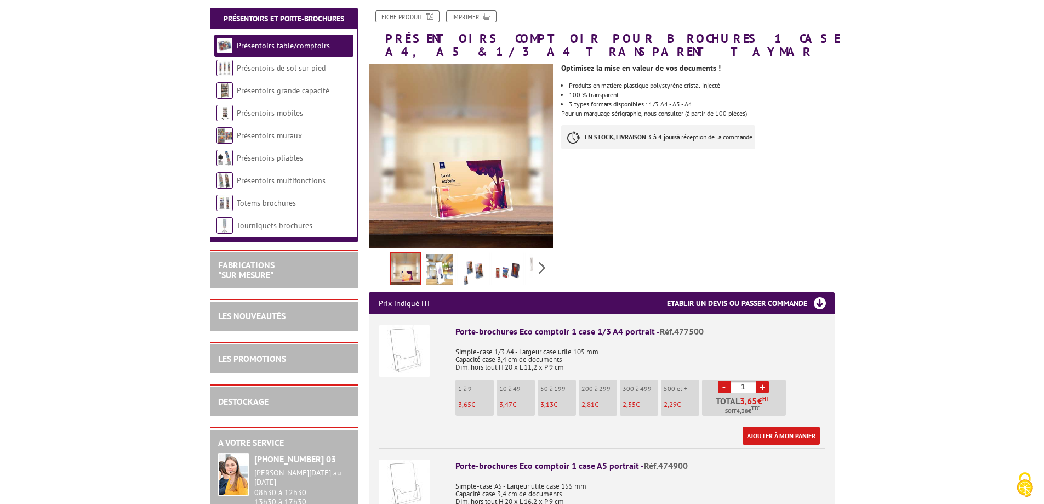
scroll to position [164, 0]
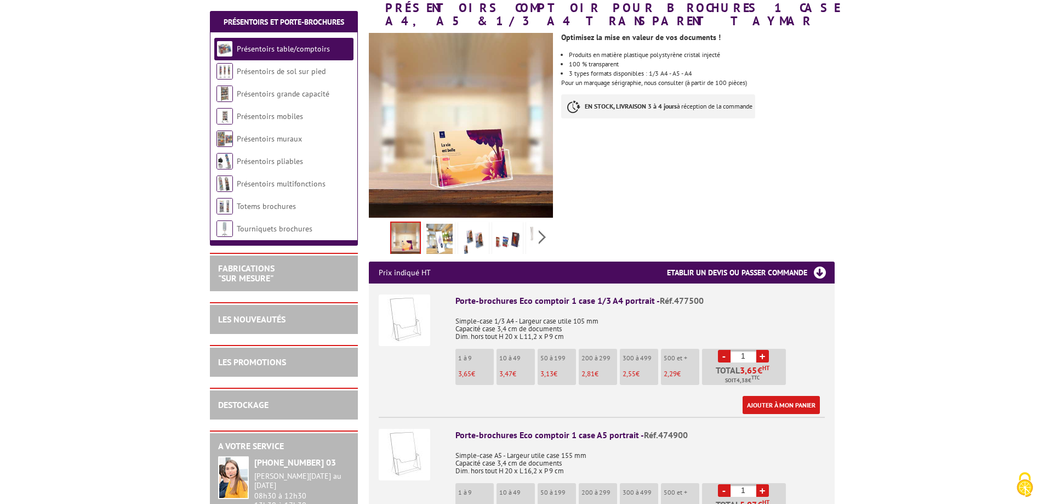
click at [479, 240] on img at bounding box center [473, 241] width 26 height 34
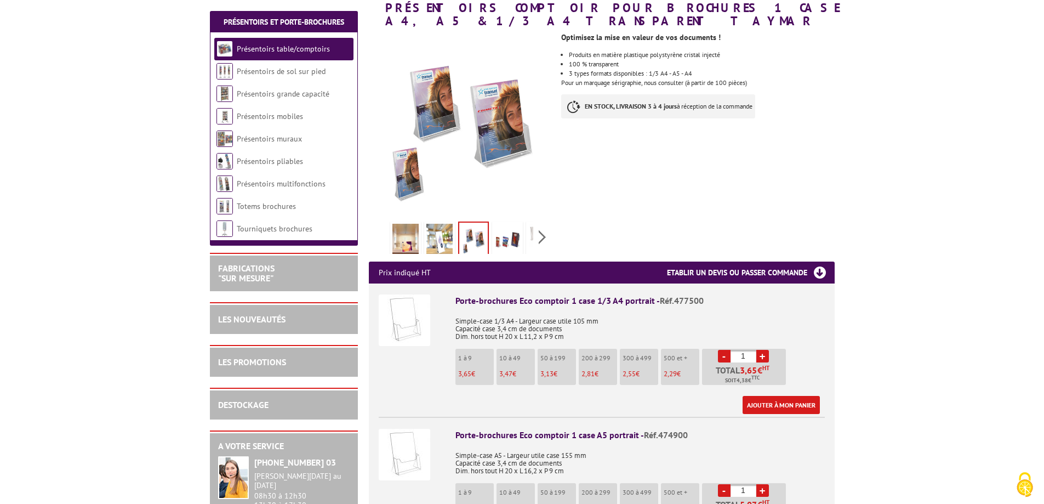
click at [502, 239] on img at bounding box center [507, 241] width 26 height 34
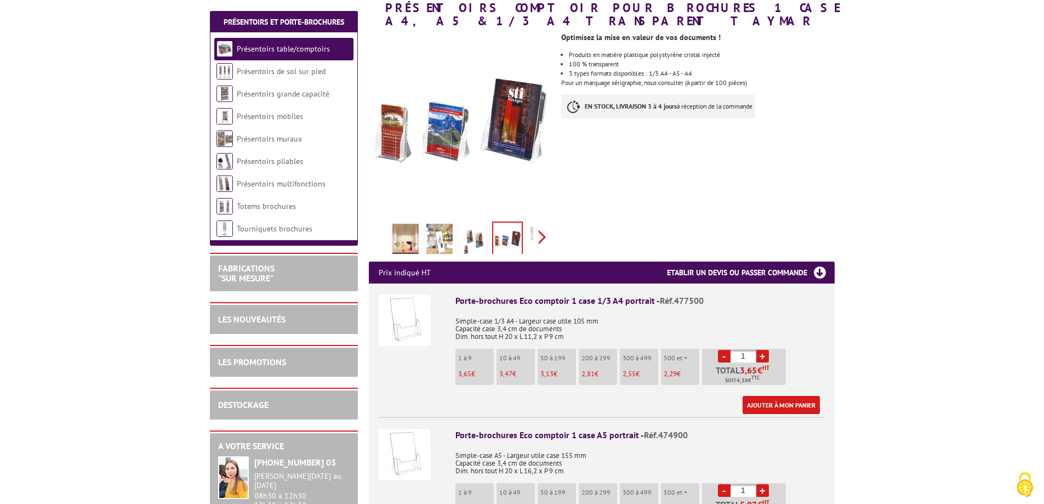
click at [537, 239] on div "Previous Next" at bounding box center [461, 237] width 185 height 38
click at [513, 243] on img at bounding box center [517, 241] width 26 height 34
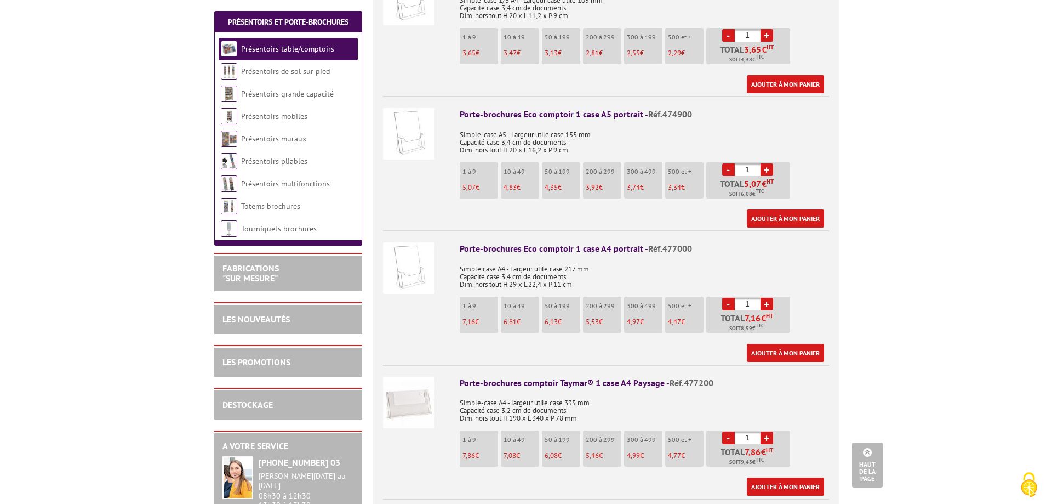
scroll to position [493, 0]
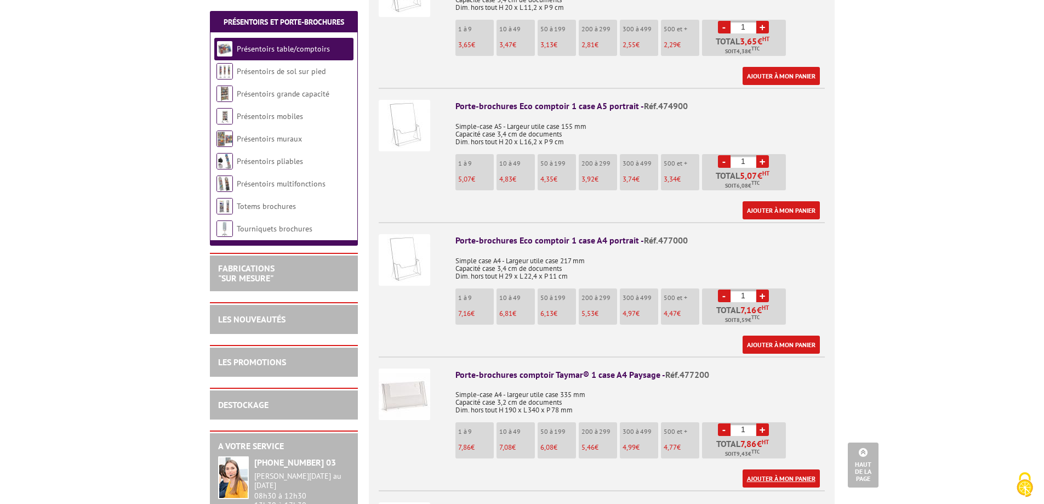
click at [754, 477] on link "Ajouter à mon panier" at bounding box center [780, 478] width 77 height 18
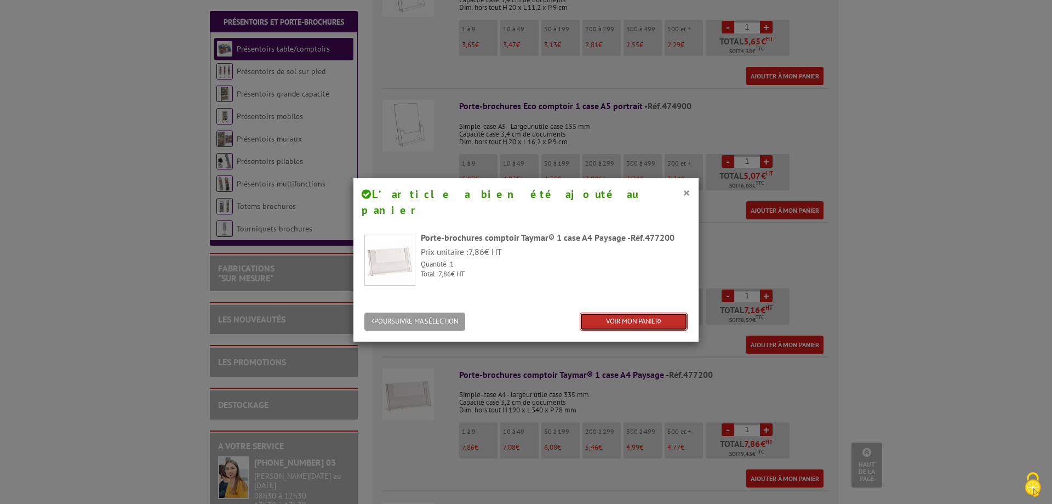
click at [630, 312] on link "VOIR MON PANIER" at bounding box center [634, 321] width 108 height 18
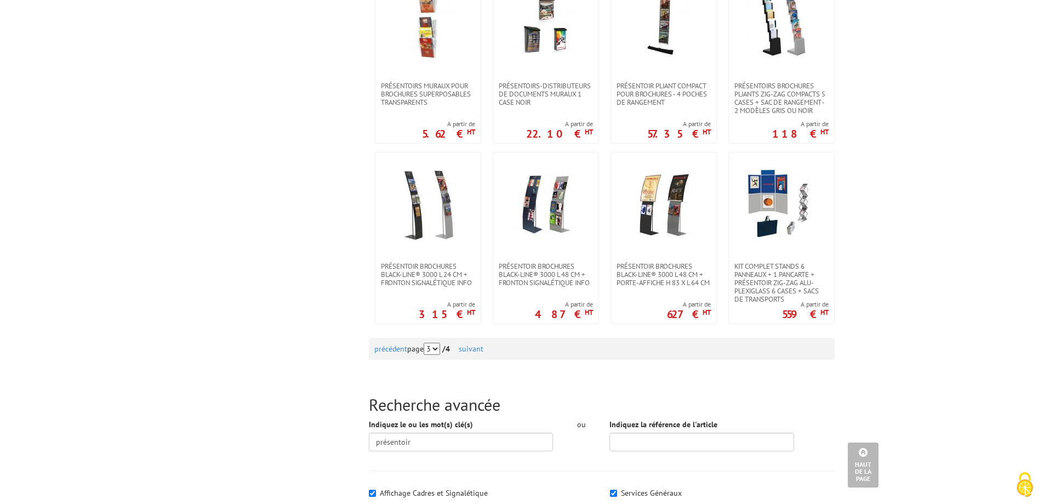
scroll to position [986, 0]
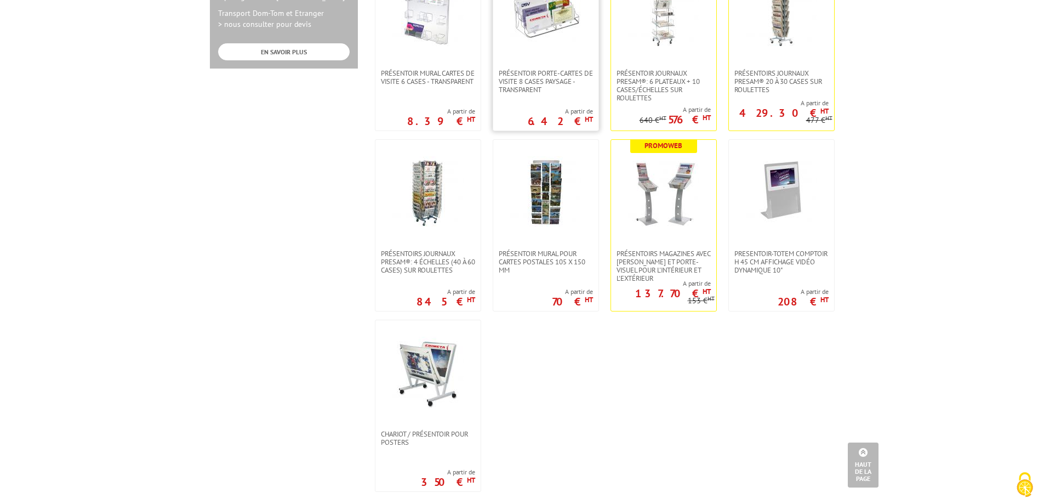
scroll to position [657, 0]
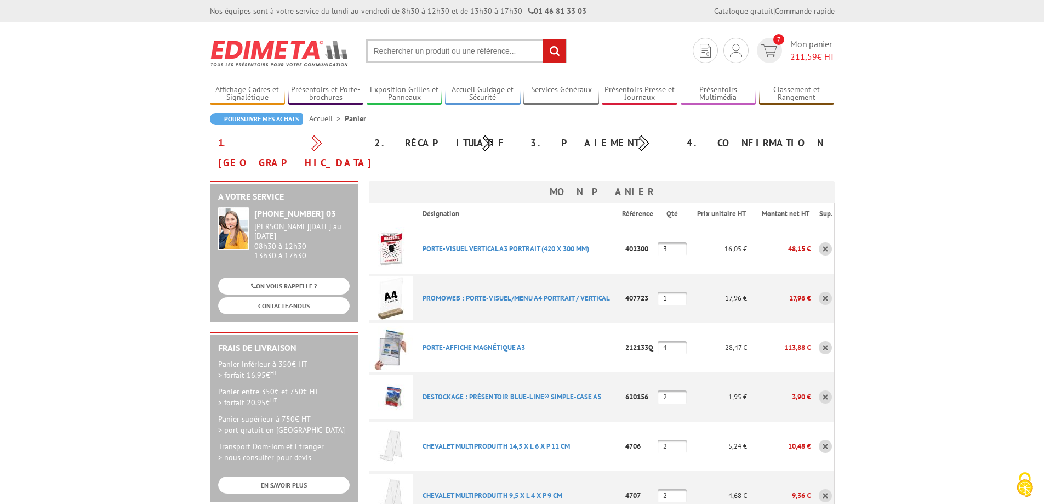
scroll to position [55, 0]
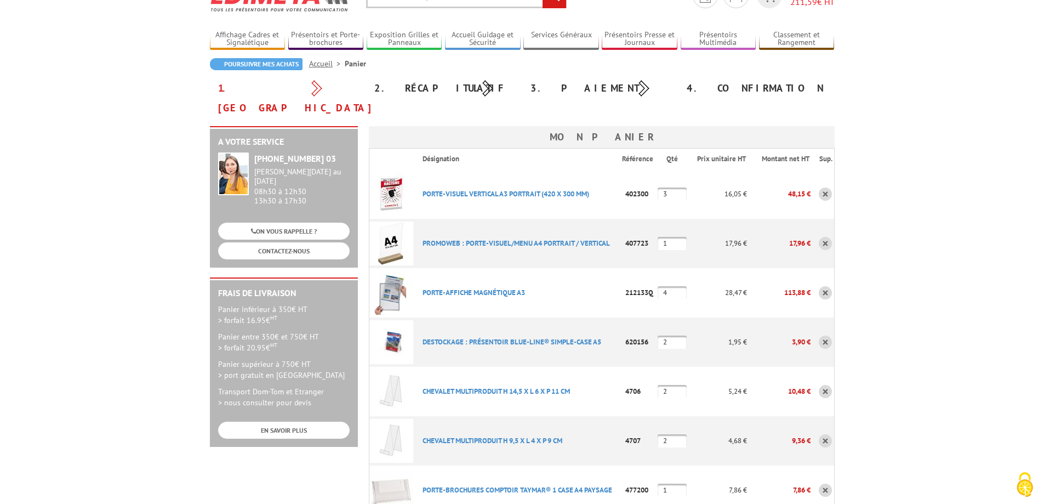
click at [819, 335] on link at bounding box center [825, 341] width 13 height 13
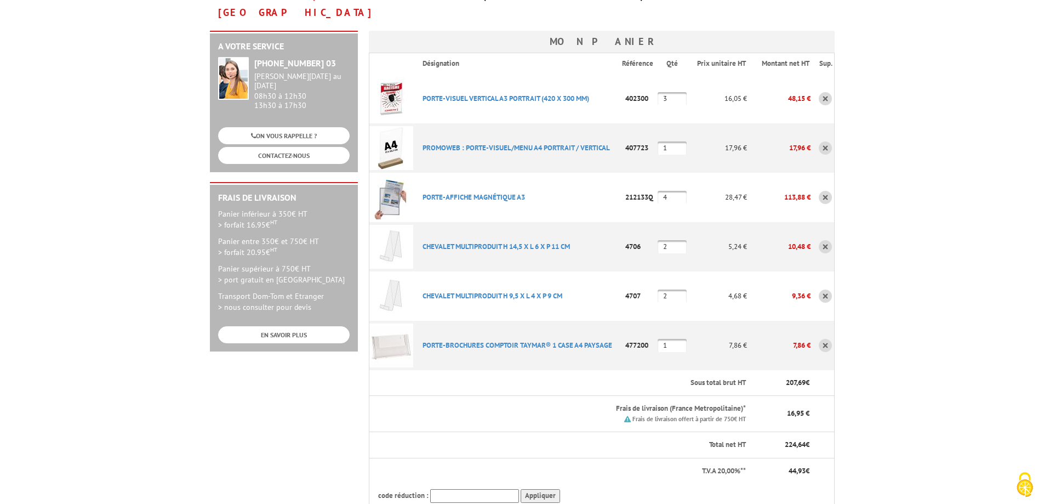
scroll to position [164, 0]
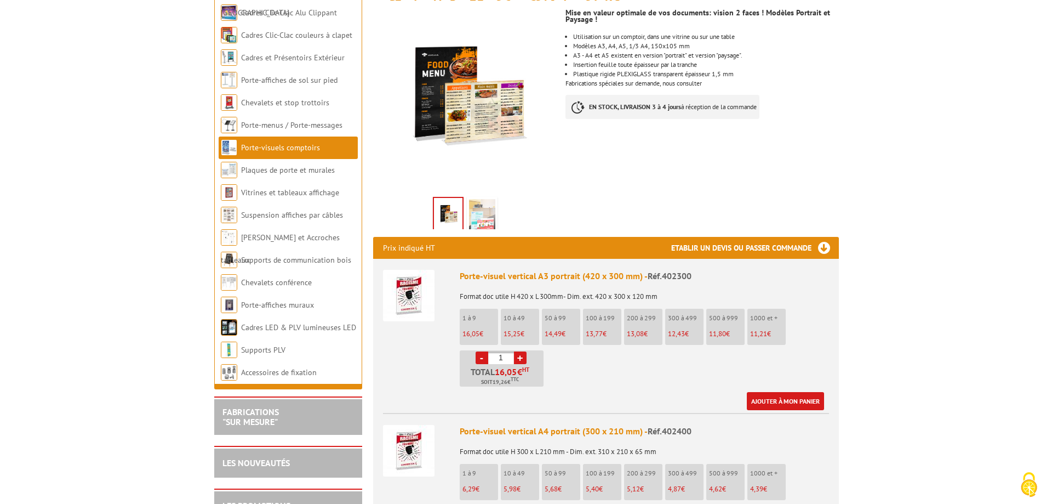
scroll to position [329, 0]
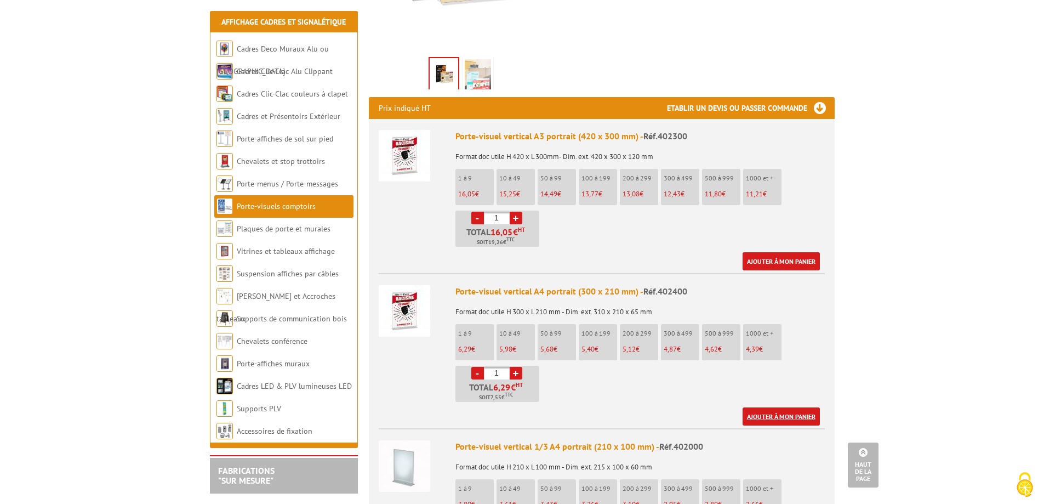
click at [761, 407] on link "Ajouter à mon panier" at bounding box center [780, 416] width 77 height 18
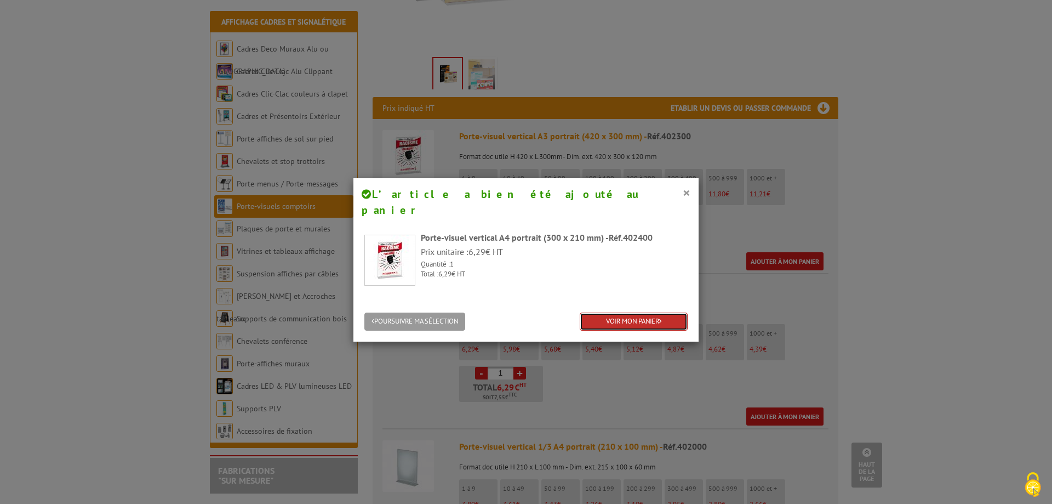
click at [609, 312] on link "VOIR MON PANIER" at bounding box center [634, 321] width 108 height 18
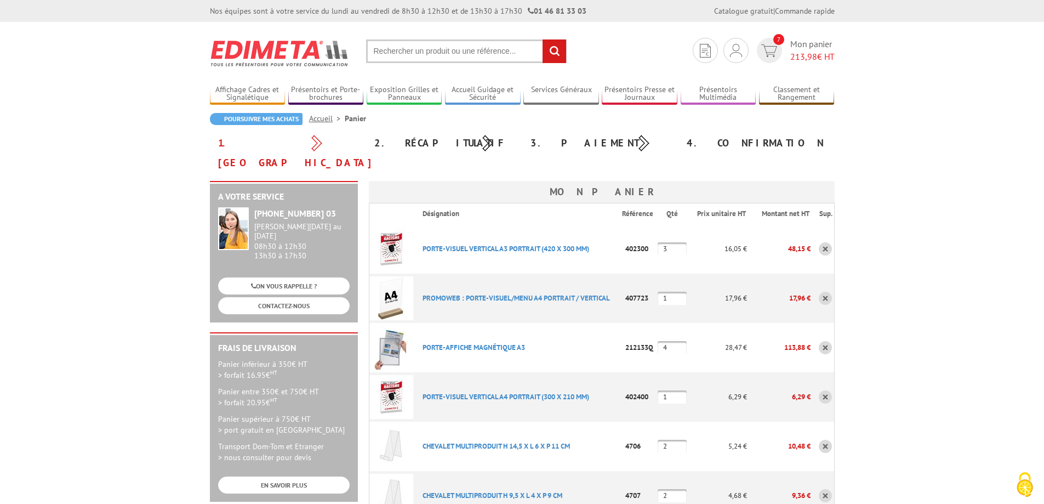
click at [822, 291] on link at bounding box center [825, 297] width 13 height 13
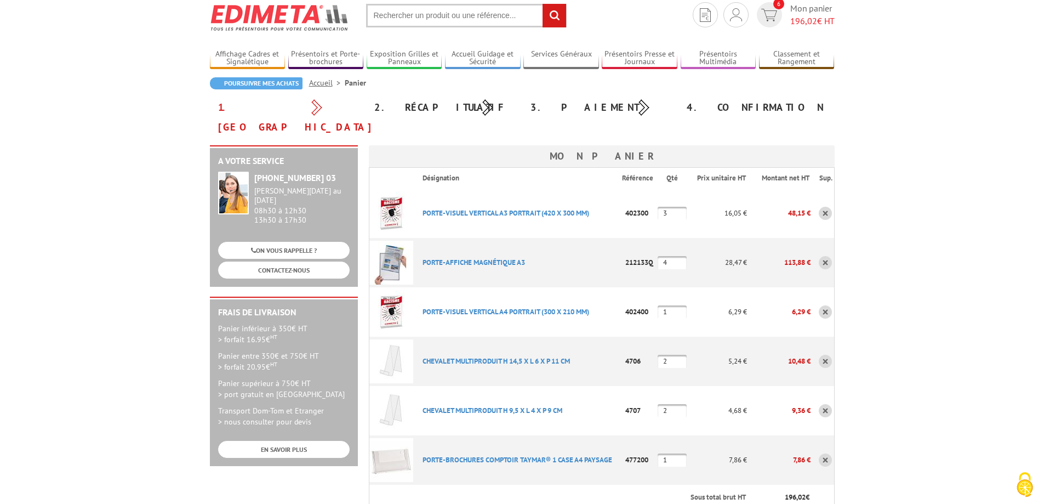
scroll to position [55, 0]
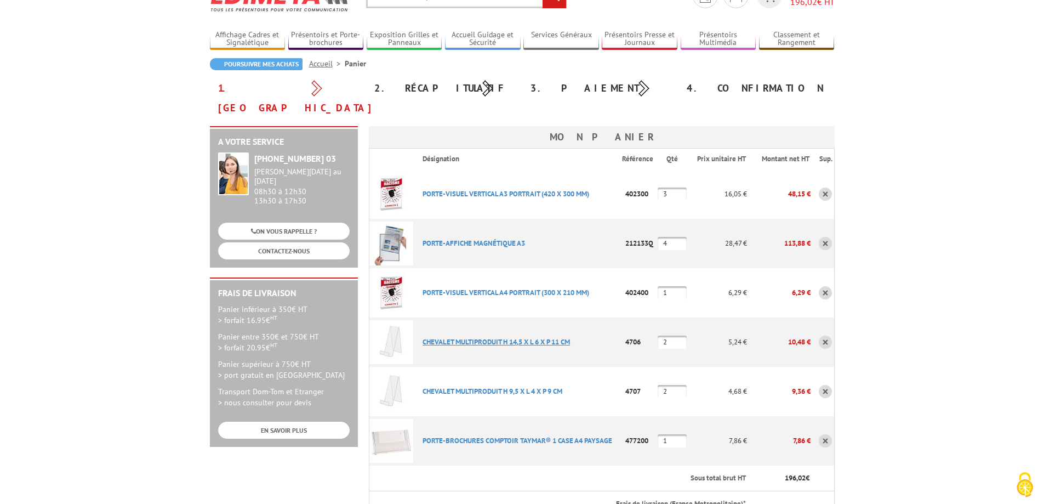
click at [512, 337] on link "CHEVALET MULTIPRODUIT H 14,5 X L 6 X P 11 CM" at bounding box center [495, 341] width 147 height 9
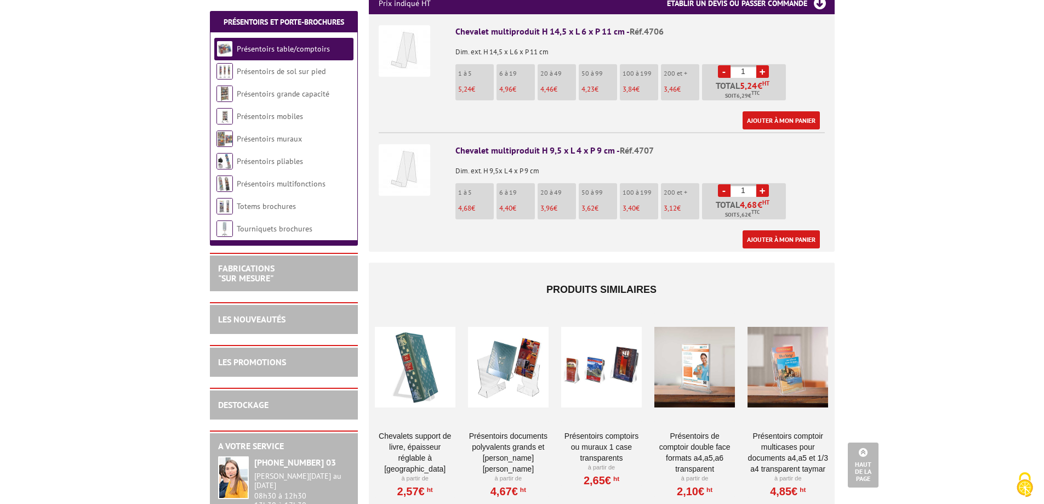
scroll to position [438, 0]
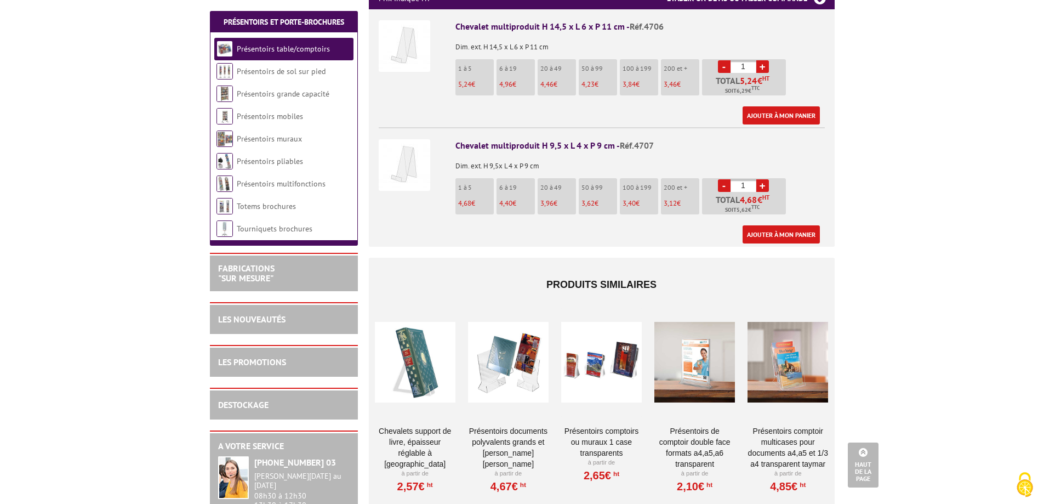
click at [424, 430] on link "CHEVALETS SUPPORT DE LIVRE, ÉPAISSEUR RÉGLABLE À [GEOGRAPHIC_DATA]" at bounding box center [415, 447] width 81 height 44
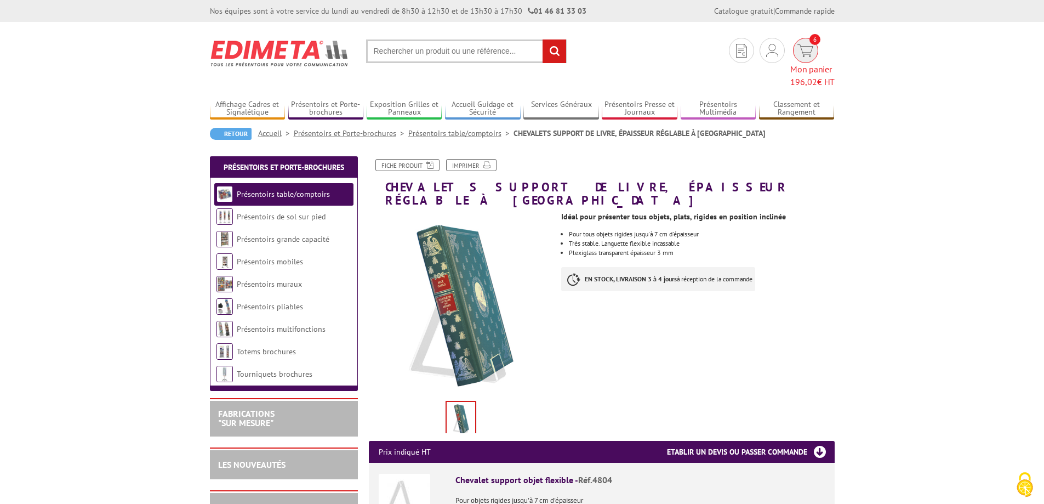
click at [812, 76] on span "196,02 € HT" at bounding box center [812, 82] width 44 height 13
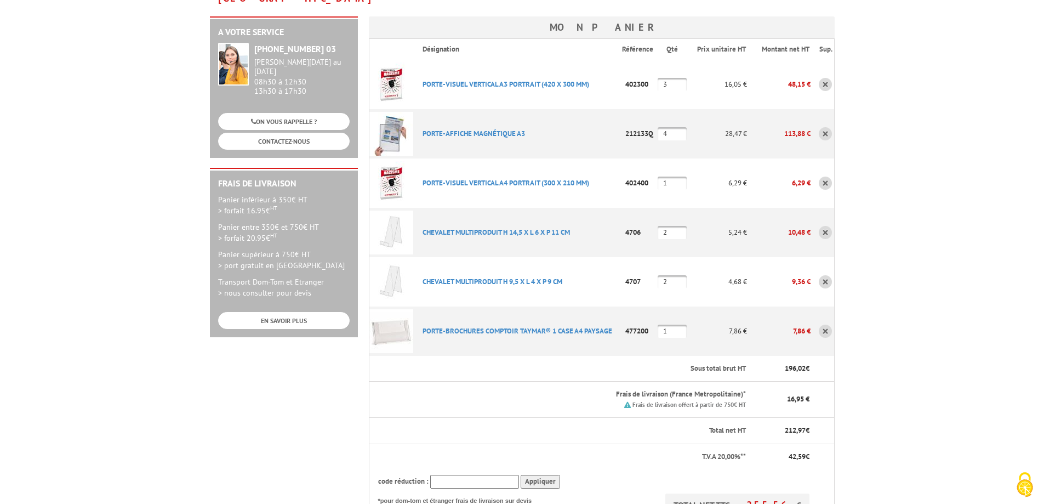
scroll to position [55, 0]
